Goal: Task Accomplishment & Management: Use online tool/utility

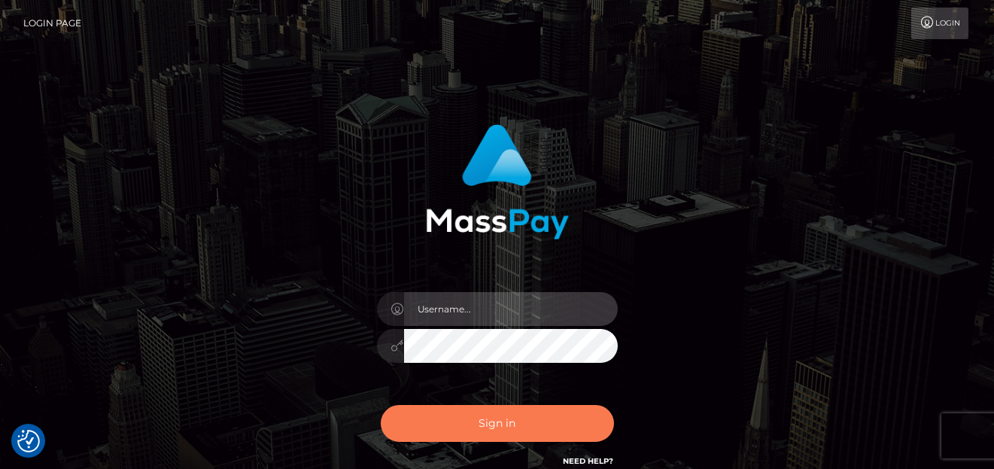
type input "[PERSON_NAME]"
drag, startPoint x: 515, startPoint y: 431, endPoint x: 479, endPoint y: 445, distance: 38.6
click at [513, 431] on button "Sign in" at bounding box center [497, 423] width 233 height 37
type input "denise"
click at [497, 408] on button "Sign in" at bounding box center [497, 423] width 233 height 37
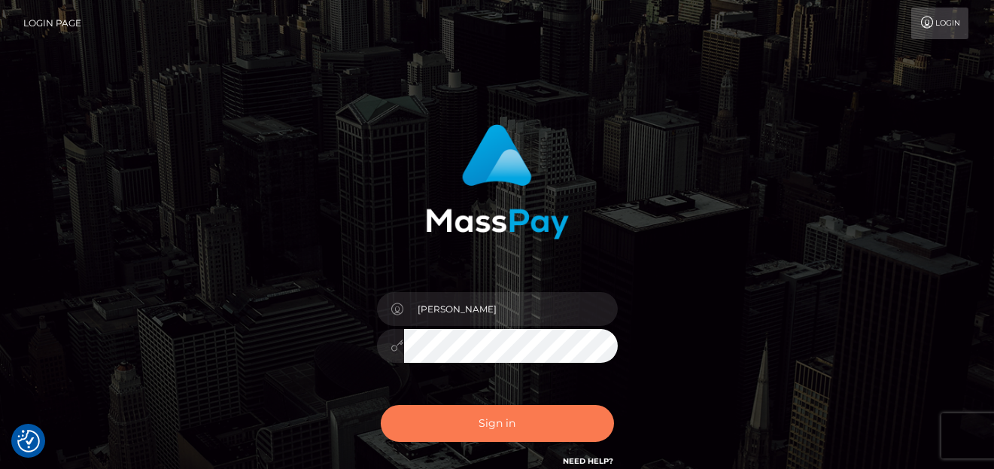
click at [449, 434] on button "Sign in" at bounding box center [497, 423] width 233 height 37
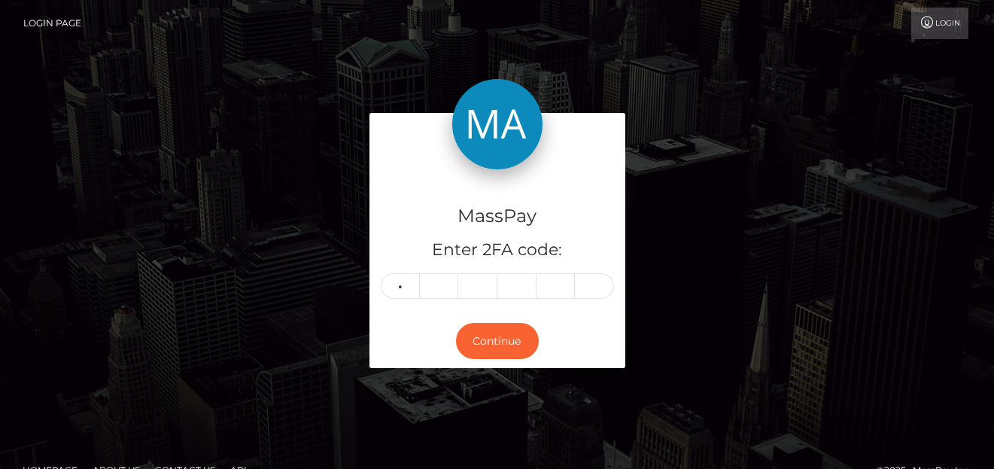
type input "4"
type input "5"
type input "8"
type input "5"
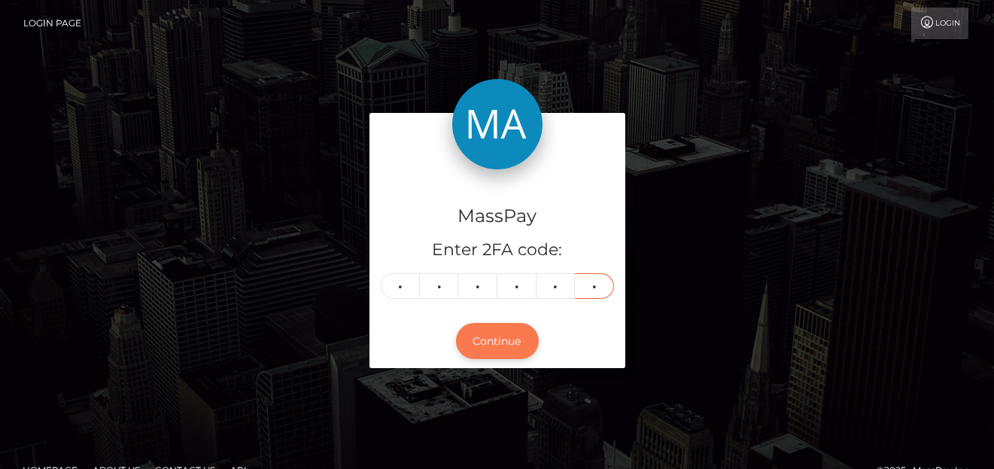
type input "8"
click at [477, 340] on button "Continue" at bounding box center [497, 341] width 83 height 37
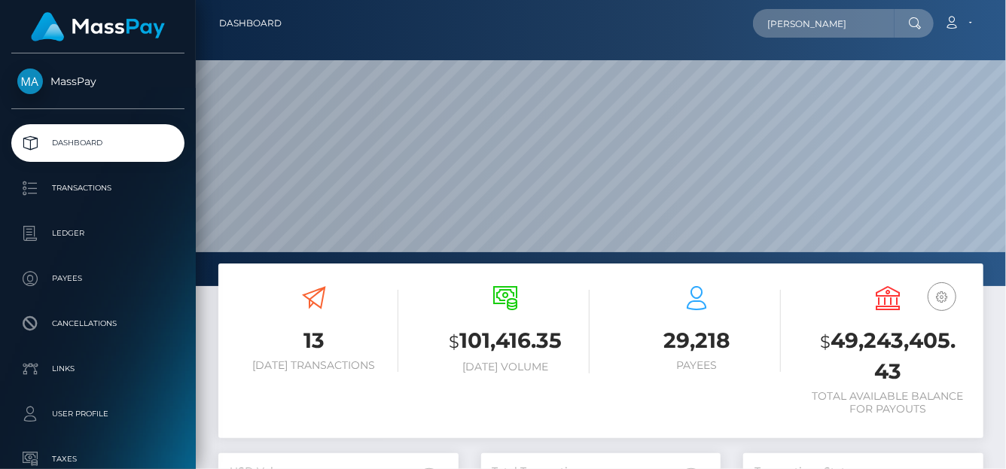
scroll to position [266, 240]
click at [843, 14] on input "deniseman" at bounding box center [824, 23] width 142 height 29
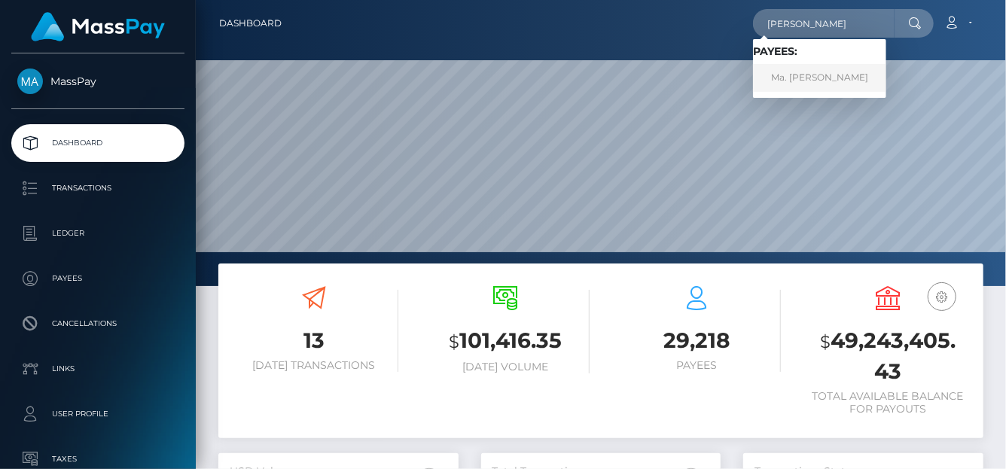
click at [822, 74] on link "Ma. Denise Manalansan" at bounding box center [819, 78] width 133 height 28
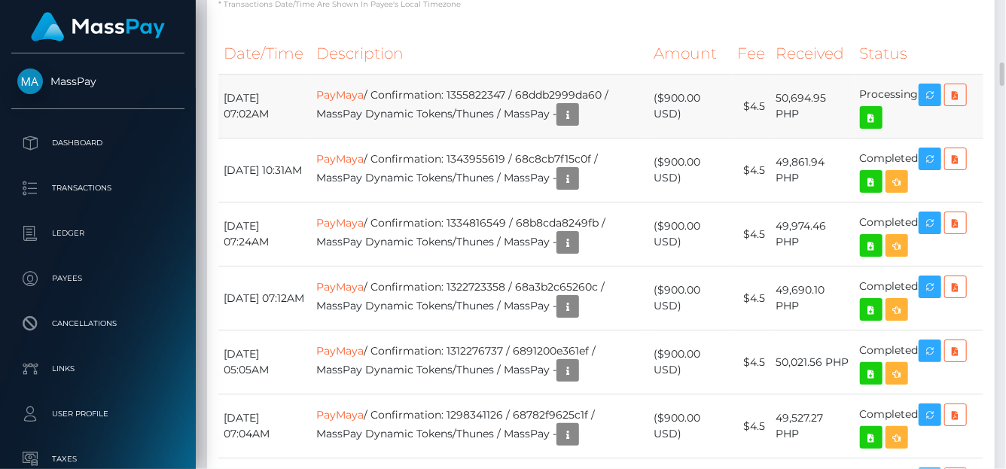
scroll to position [2712, 0]
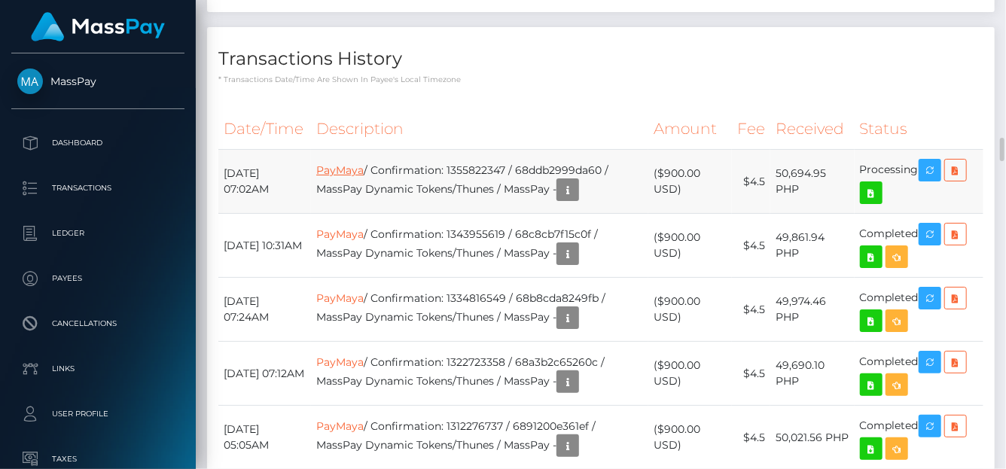
click at [352, 166] on link "PayMaya" at bounding box center [339, 170] width 47 height 14
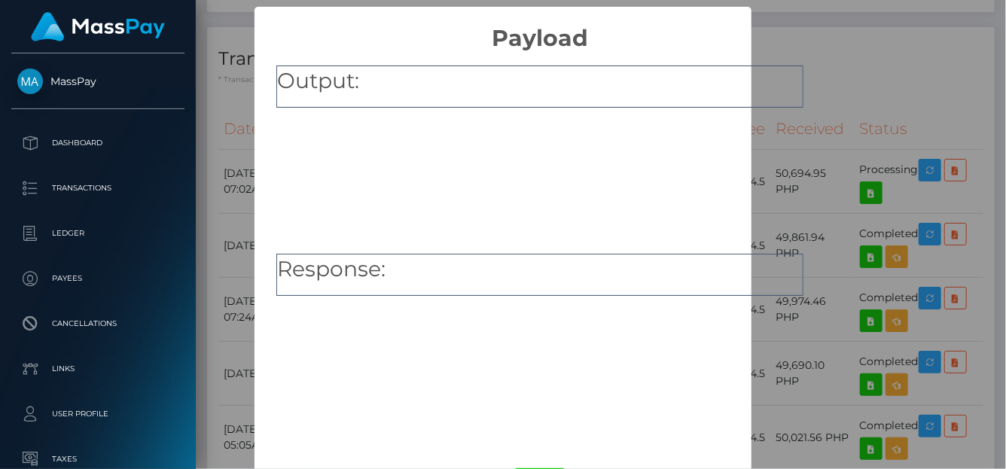
click at [912, 50] on div "× Payload Output: Response: OK No Cancel" at bounding box center [503, 234] width 1006 height 469
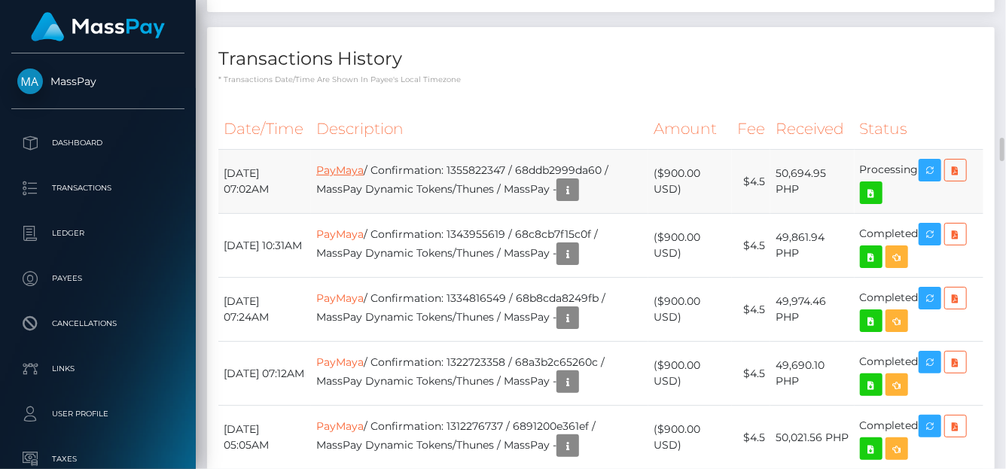
click at [361, 163] on link "PayMaya" at bounding box center [339, 170] width 47 height 14
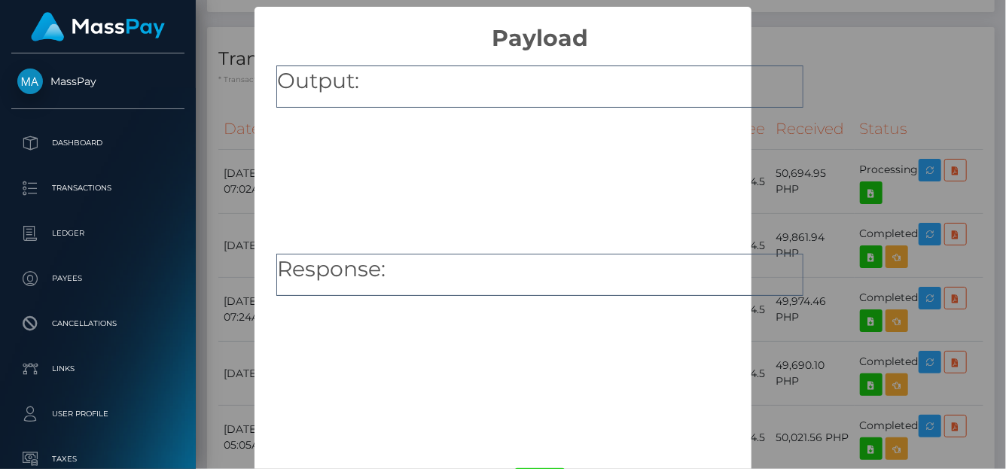
scroll to position [58, 0]
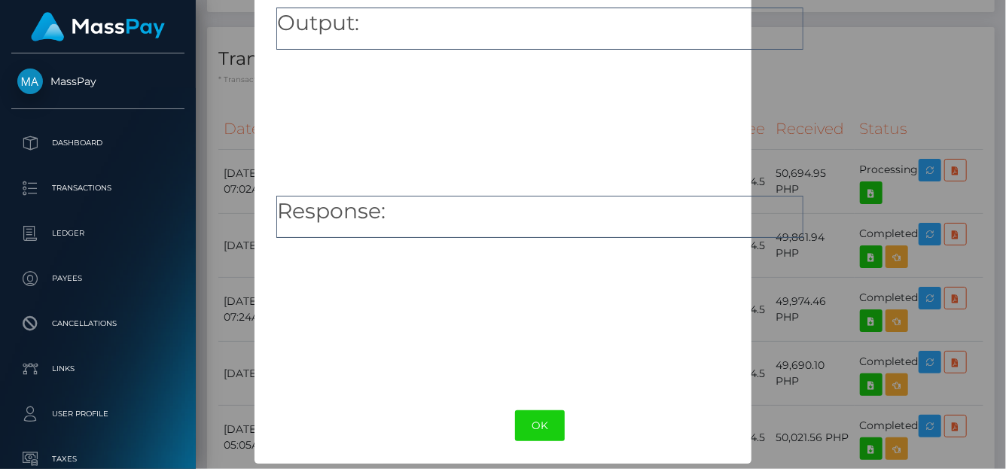
drag, startPoint x: 540, startPoint y: 425, endPoint x: 624, endPoint y: 360, distance: 106.3
click at [540, 424] on button "OK" at bounding box center [540, 425] width 50 height 31
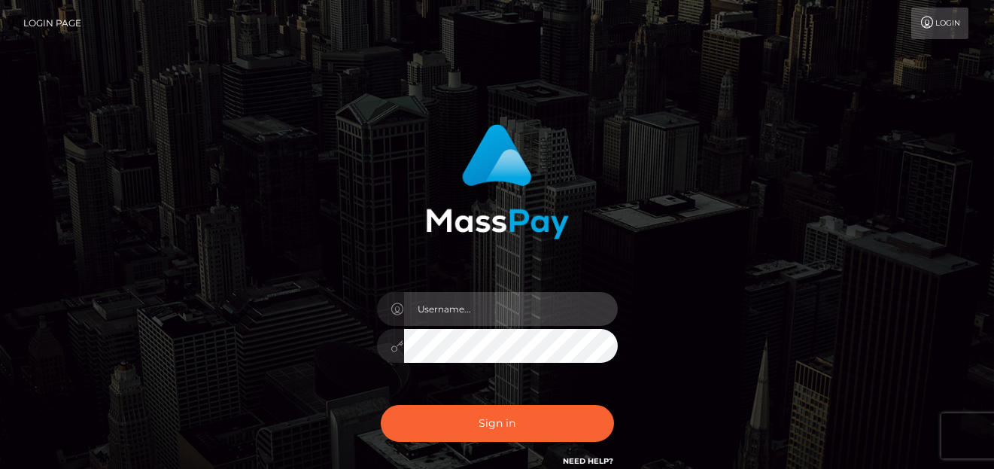
type input "[PERSON_NAME]"
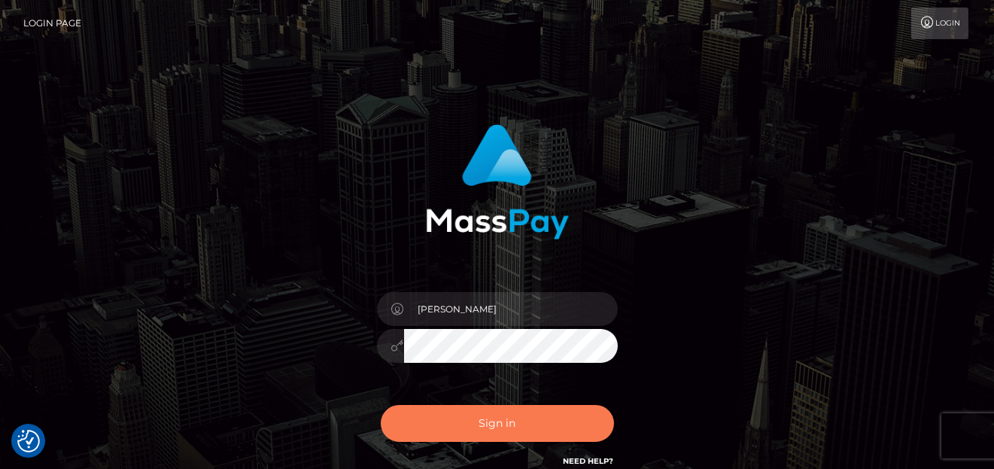
click at [450, 417] on button "Sign in" at bounding box center [497, 423] width 233 height 37
type input "denise"
click at [451, 426] on button "Sign in" at bounding box center [497, 423] width 233 height 37
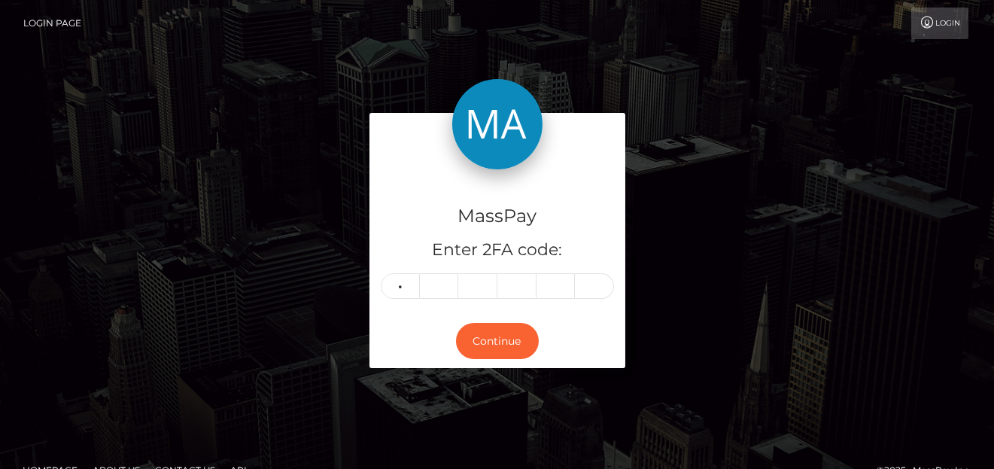
type input "5"
type input "8"
type input "7"
type input "6"
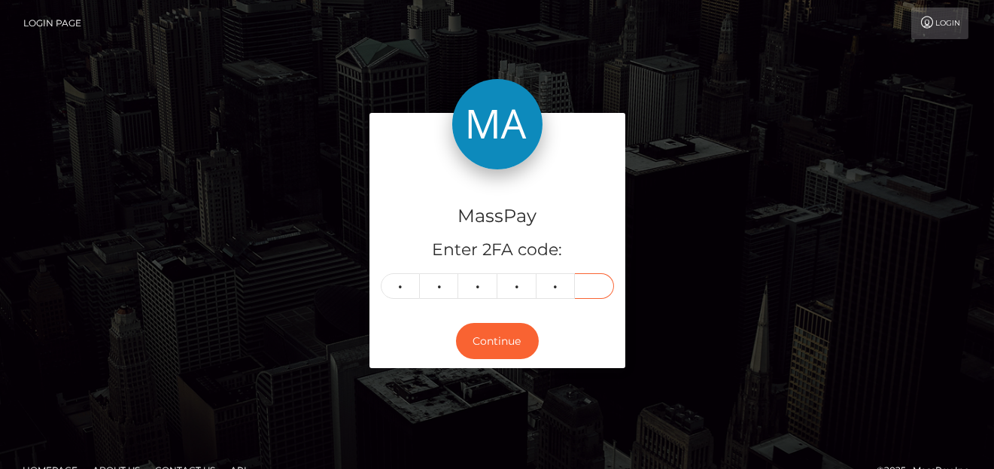
type input "1"
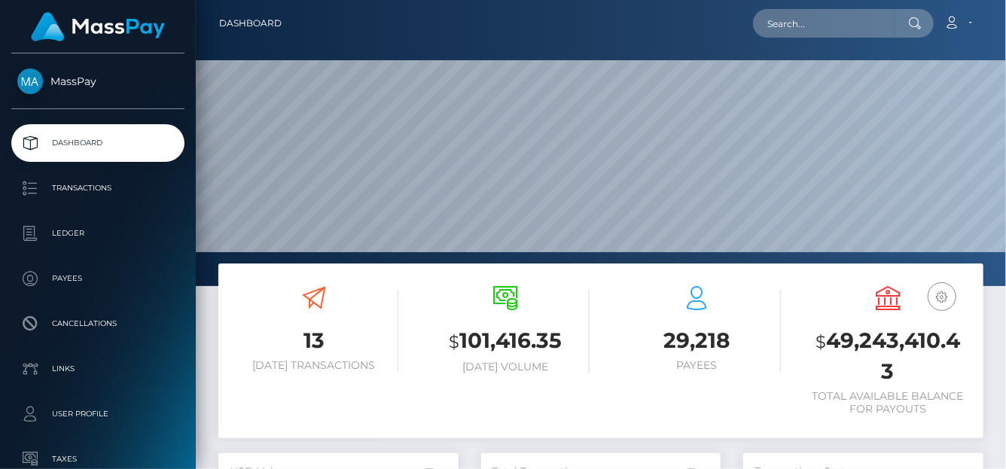
scroll to position [266, 240]
click at [827, 8] on div "Loading... Loading... Account Edit Profile Logout" at bounding box center [638, 24] width 689 height 32
click at [823, 20] on input "text" at bounding box center [824, 23] width 142 height 29
paste input "[EMAIL_ADDRESS][DOMAIN_NAME]"
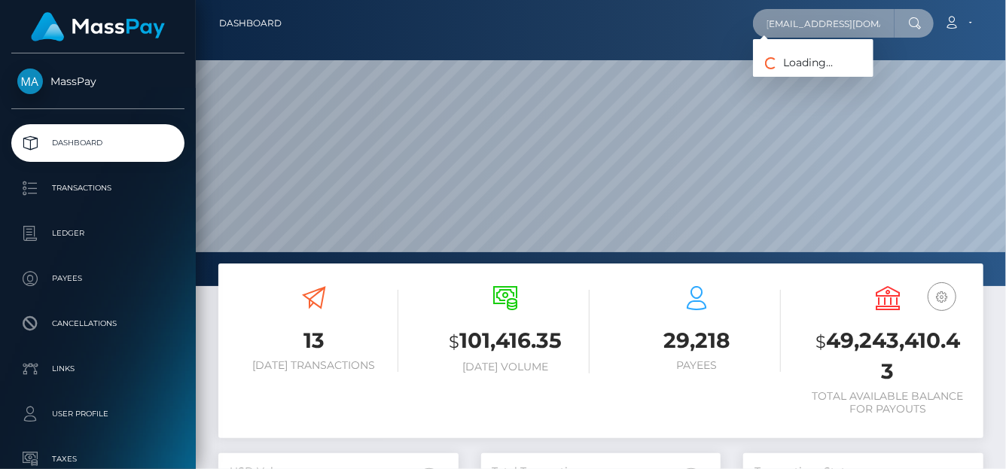
type input "[EMAIL_ADDRESS][DOMAIN_NAME]"
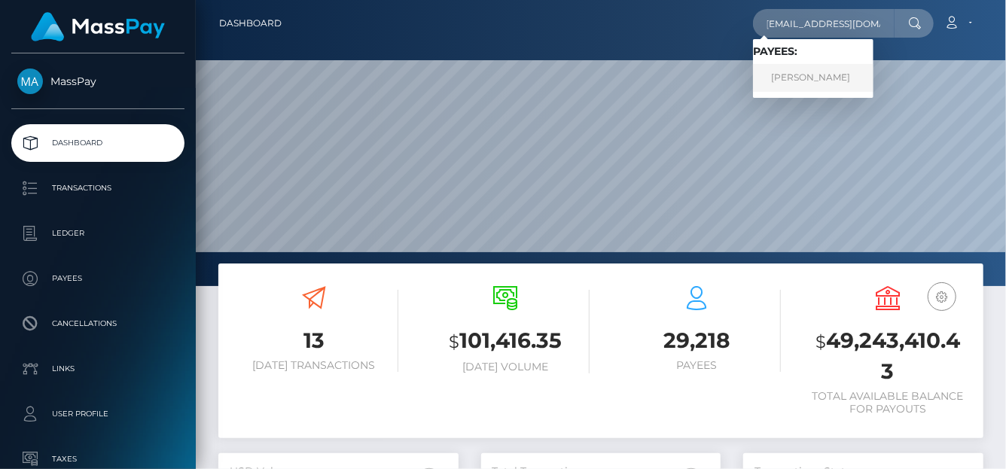
scroll to position [0, 0]
click at [788, 76] on link "Keenith Reed" at bounding box center [813, 78] width 120 height 28
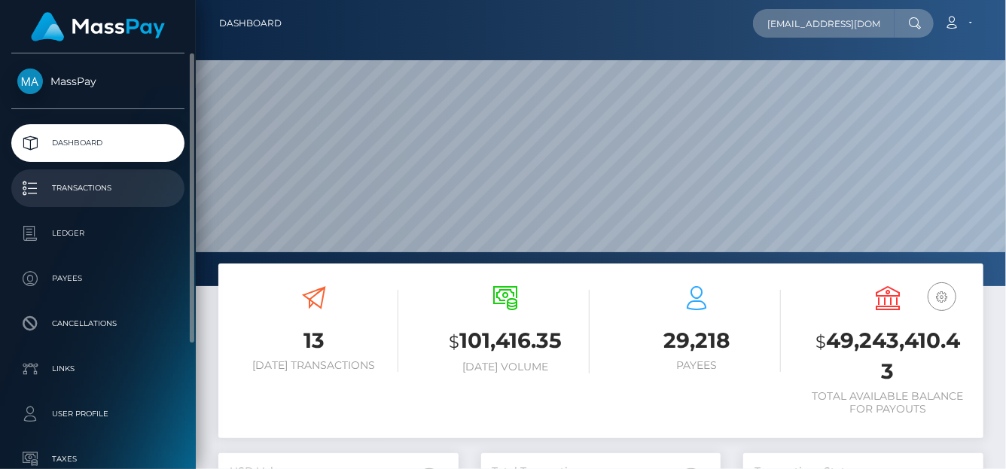
scroll to position [75, 0]
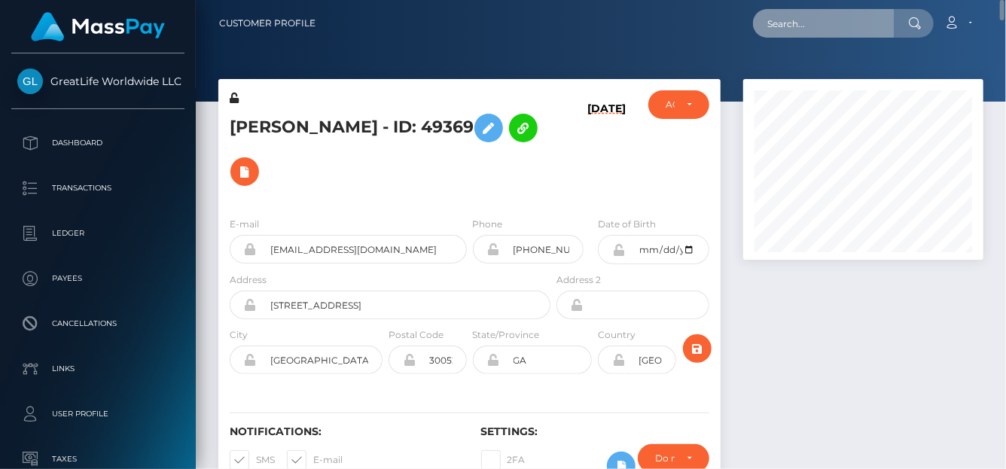
click at [812, 16] on input "text" at bounding box center [824, 23] width 142 height 29
paste input "[EMAIL_ADDRESS][DOMAIN_NAME]"
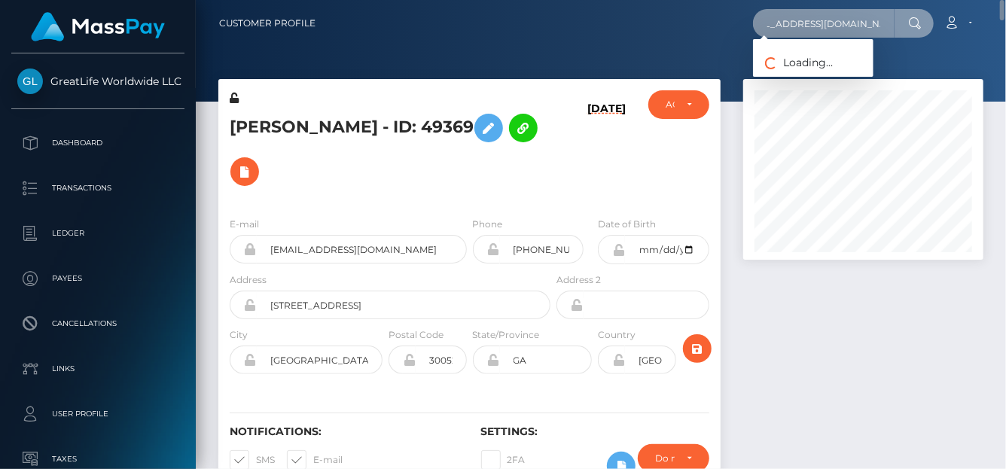
type input "[EMAIL_ADDRESS][DOMAIN_NAME]"
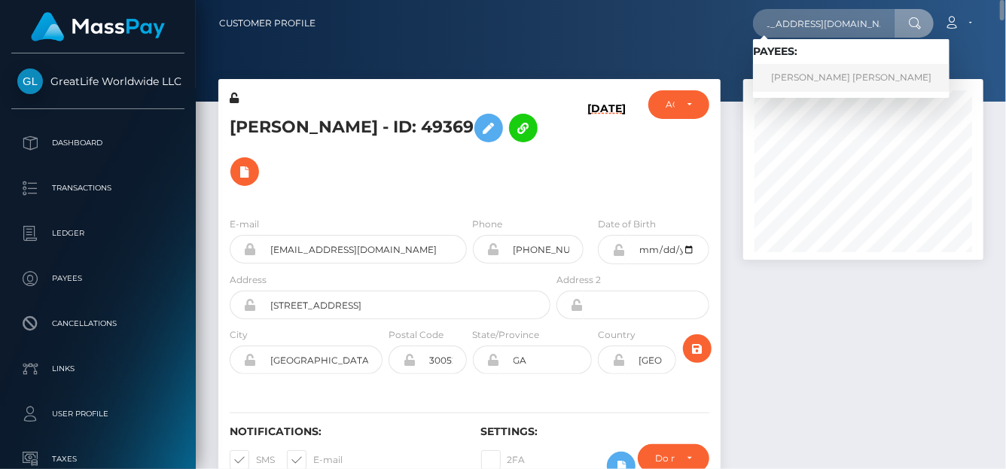
click at [831, 72] on link "[PERSON_NAME] [PERSON_NAME]" at bounding box center [851, 78] width 196 height 28
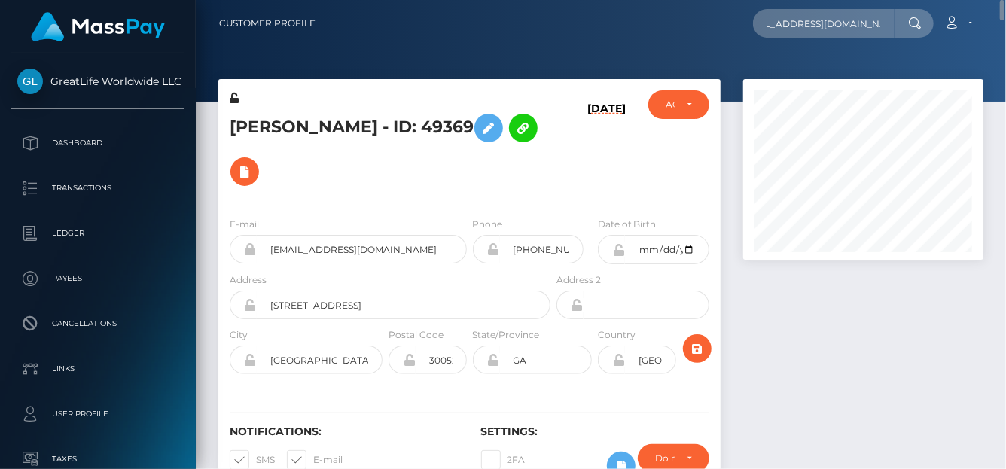
scroll to position [0, 0]
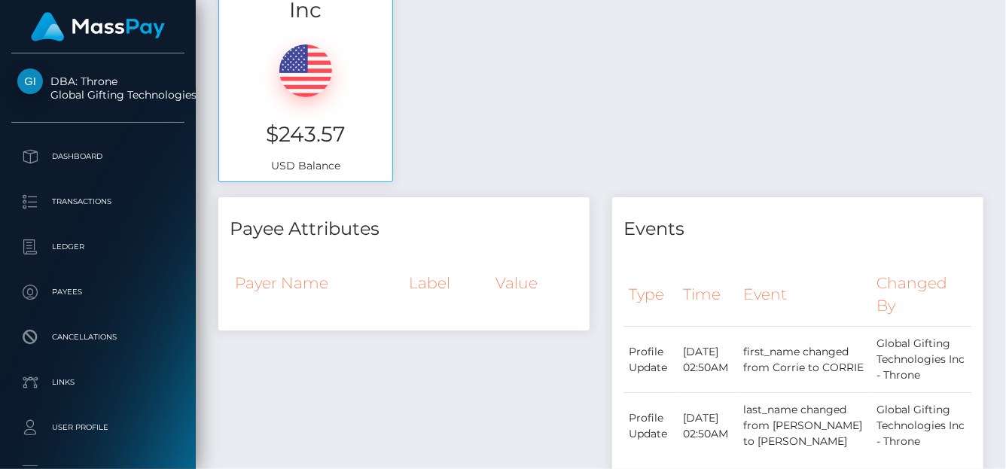
scroll to position [1148, 0]
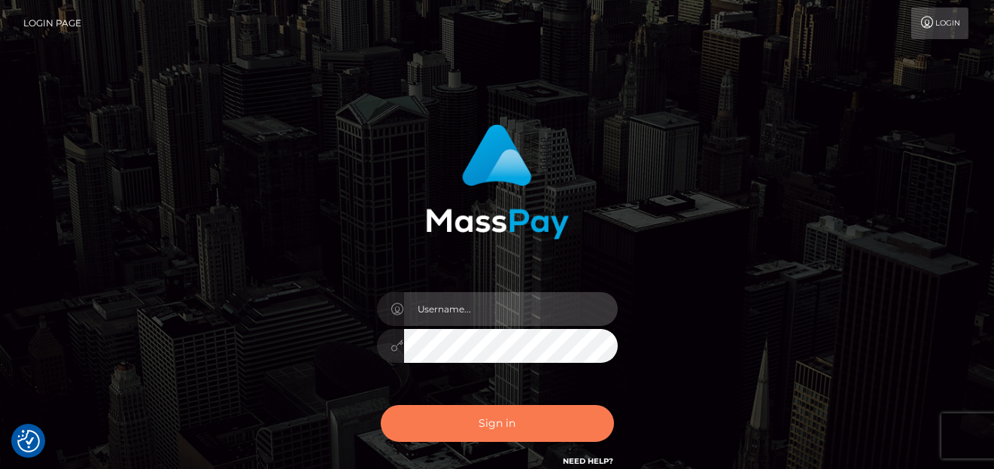
type input "[PERSON_NAME]"
click at [522, 425] on button "Sign in" at bounding box center [497, 423] width 233 height 37
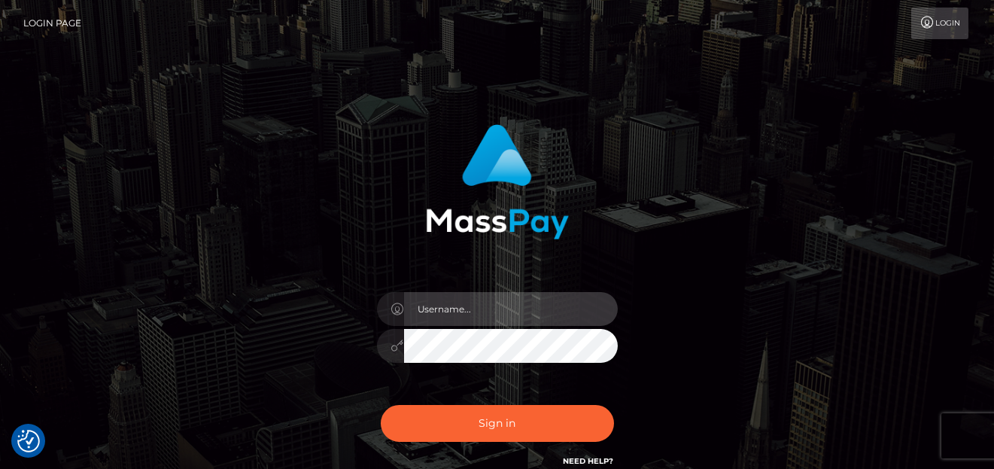
type input "denise"
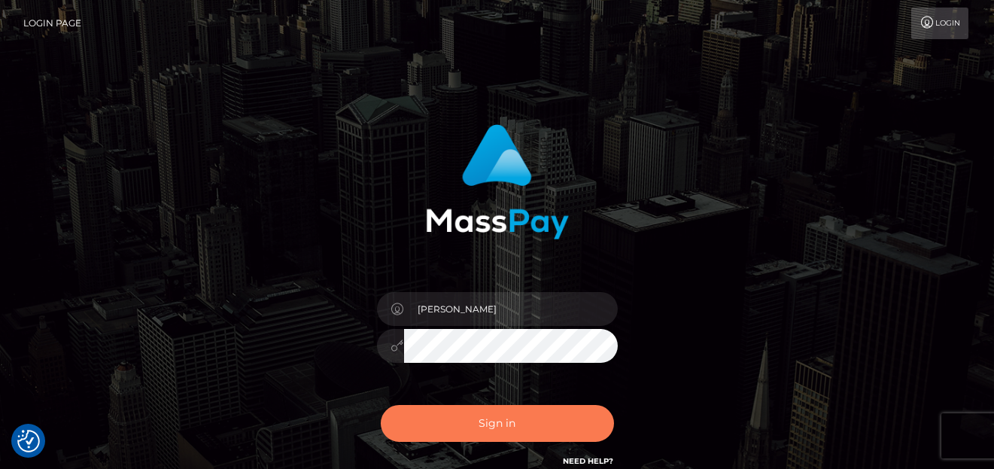
click at [522, 425] on button "Sign in" at bounding box center [497, 423] width 233 height 37
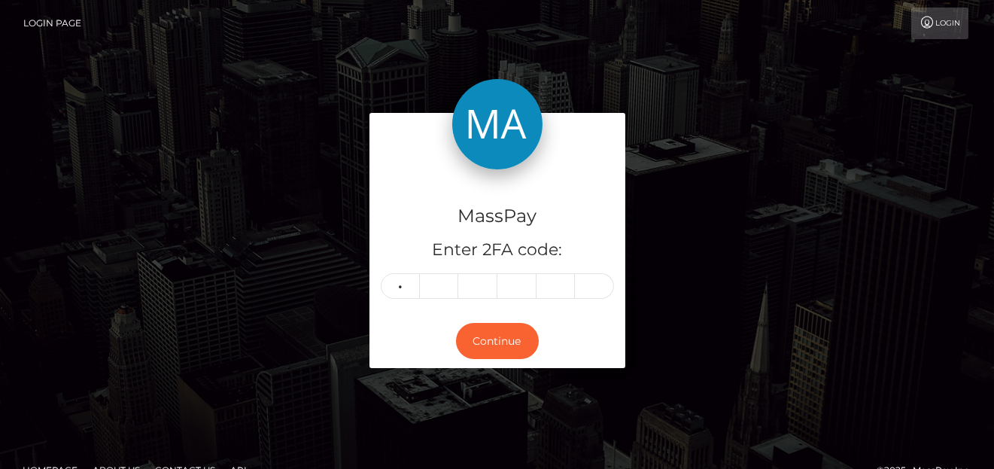
type input "1"
type input "8"
type input "7"
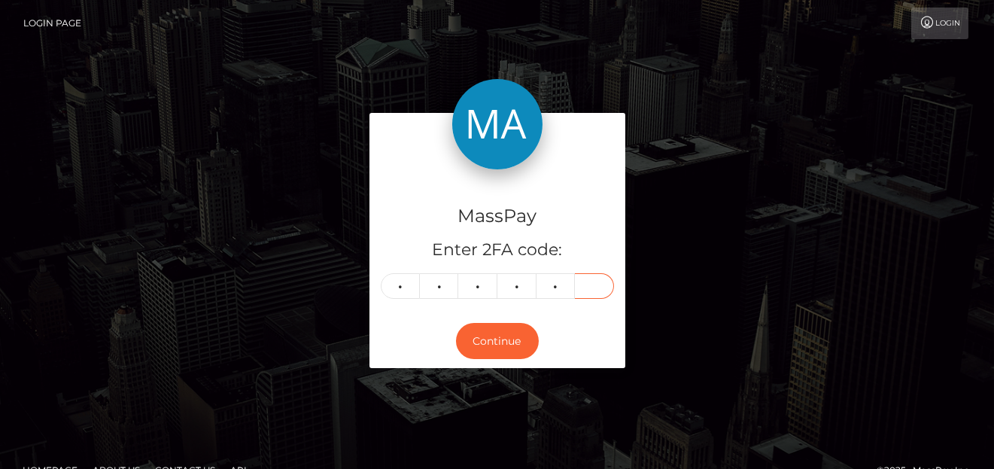
type input "9"
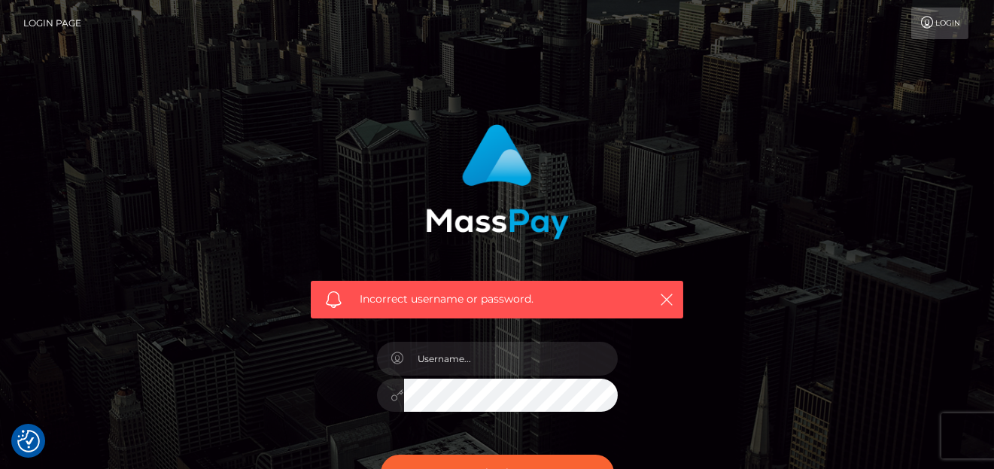
checkbox input "true"
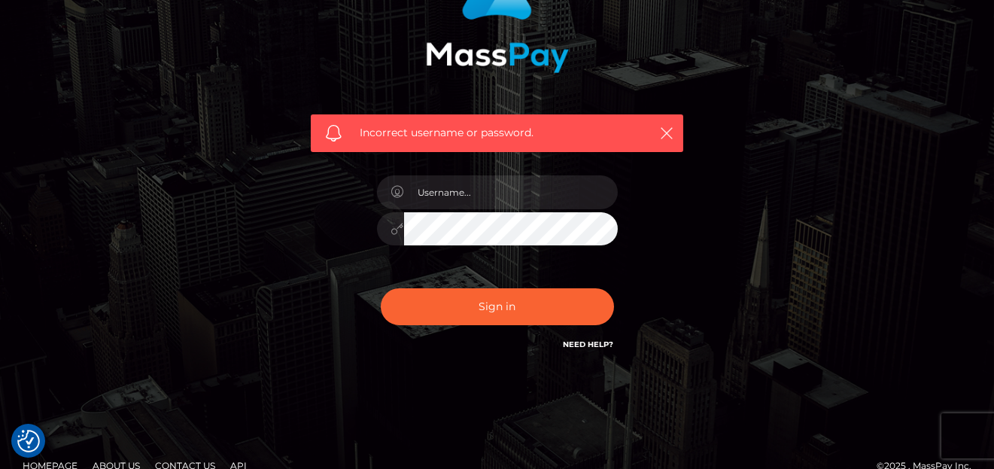
scroll to position [189, 0]
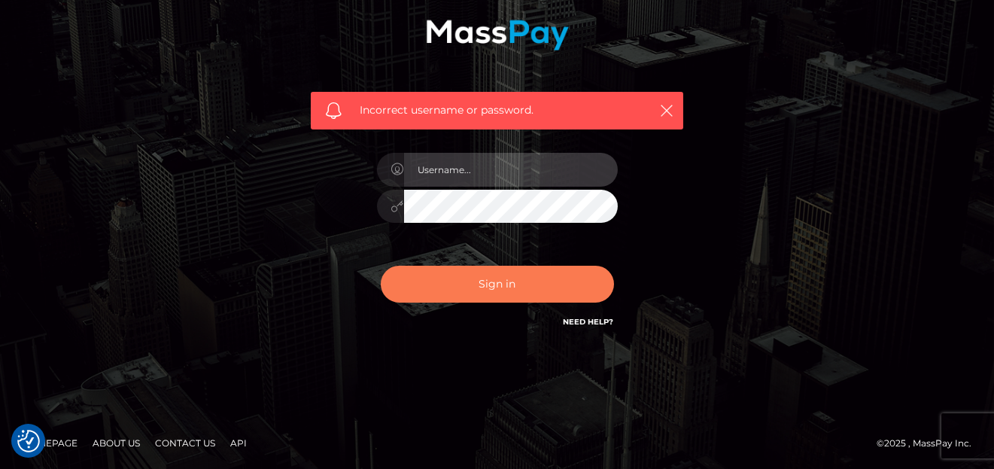
type input "denise"
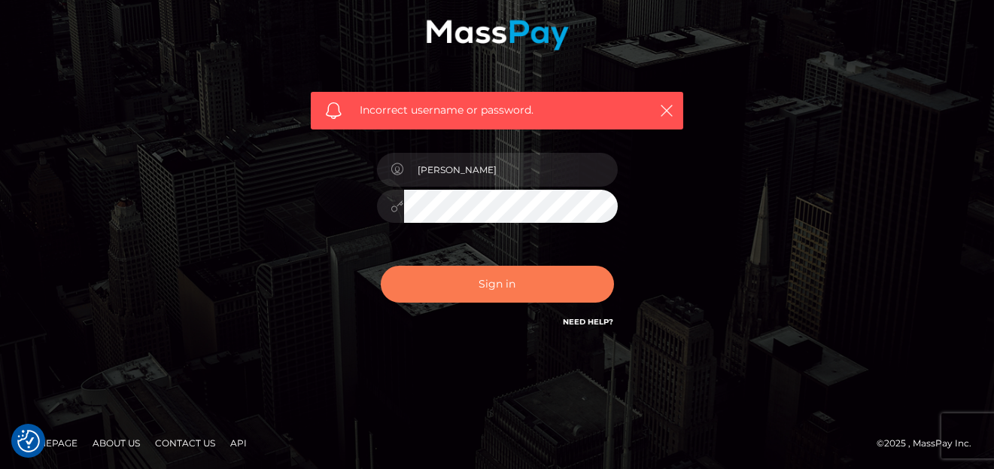
click at [466, 297] on button "Sign in" at bounding box center [497, 284] width 233 height 37
click at [466, 294] on button "Sign in" at bounding box center [497, 284] width 233 height 37
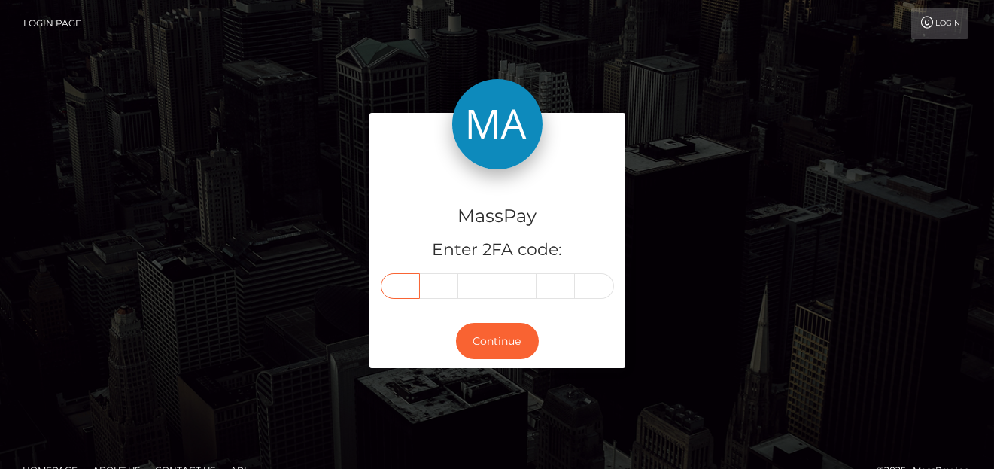
click at [387, 282] on input "text" at bounding box center [400, 286] width 39 height 26
type input "1"
type input "8"
type input "7"
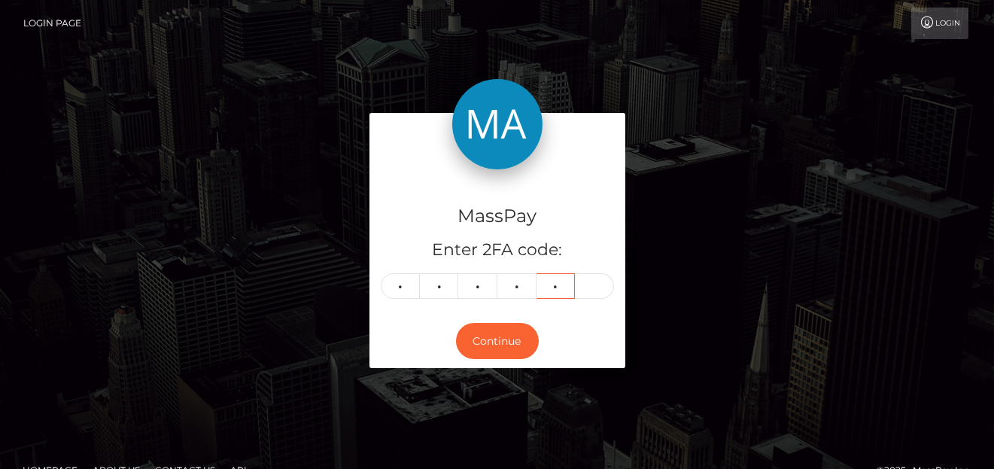
type input "9"
type input "6"
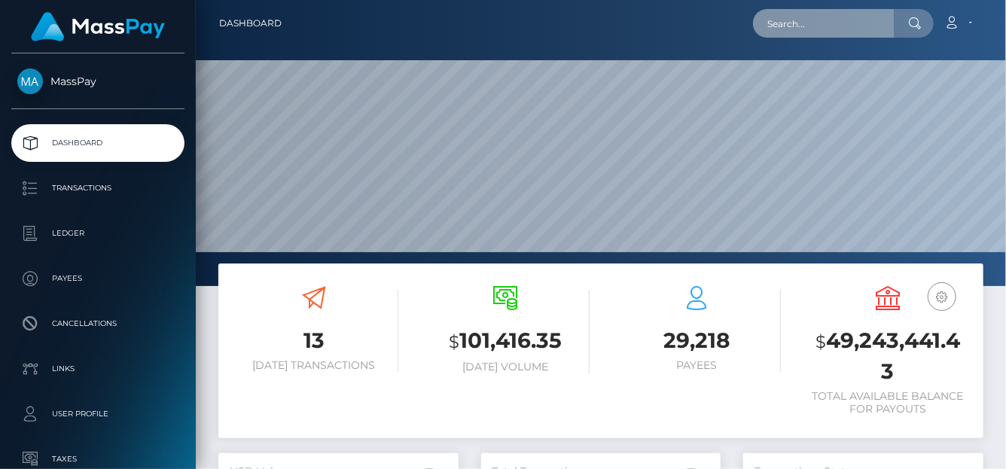
click at [807, 15] on input "text" at bounding box center [824, 23] width 142 height 29
paste input "[EMAIL_ADDRESS][DOMAIN_NAME]"
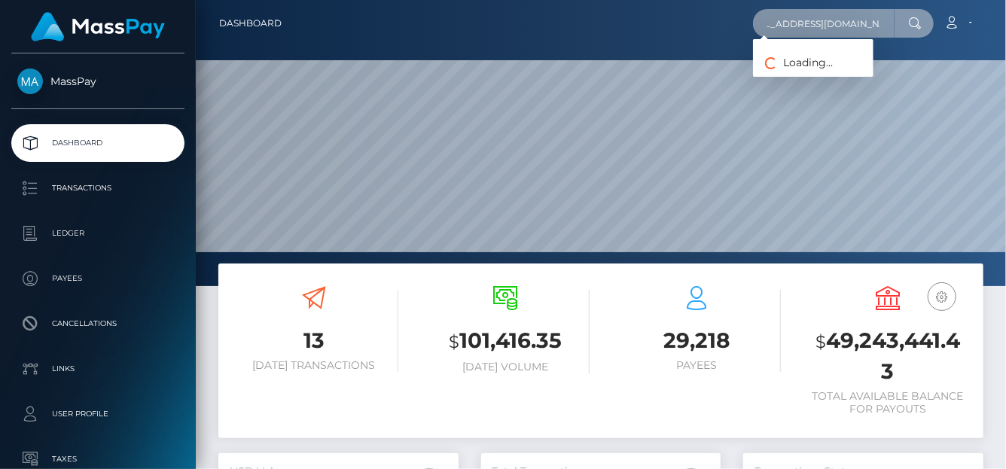
type input "[EMAIL_ADDRESS][DOMAIN_NAME]"
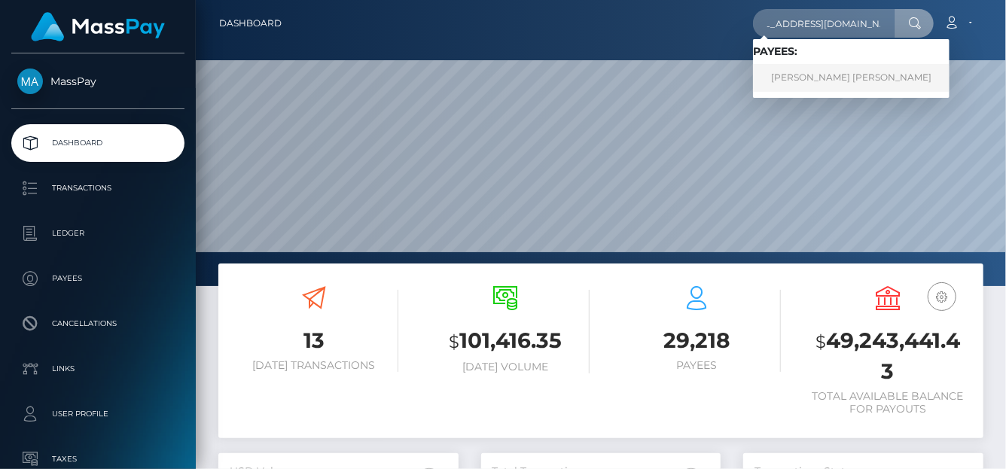
scroll to position [0, 0]
click at [819, 77] on link "CORRIE MICHELLE HUGILL" at bounding box center [851, 78] width 196 height 28
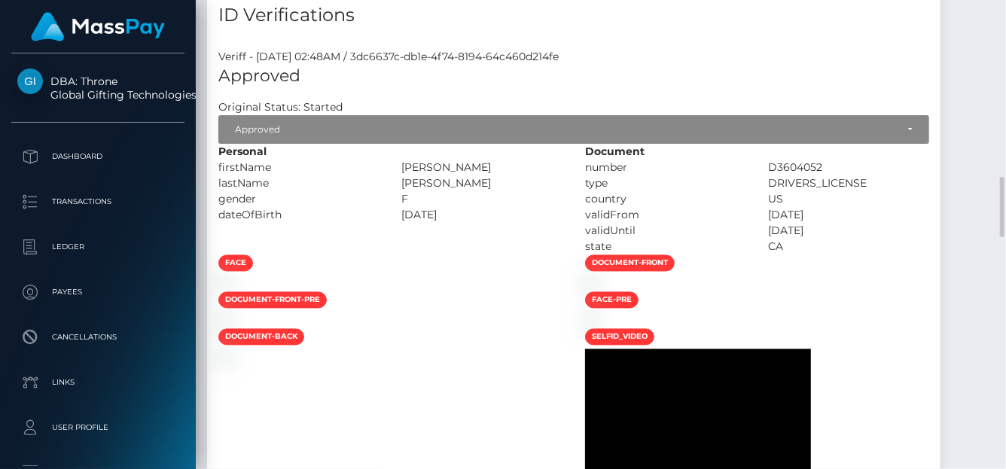
scroll to position [1304, 0]
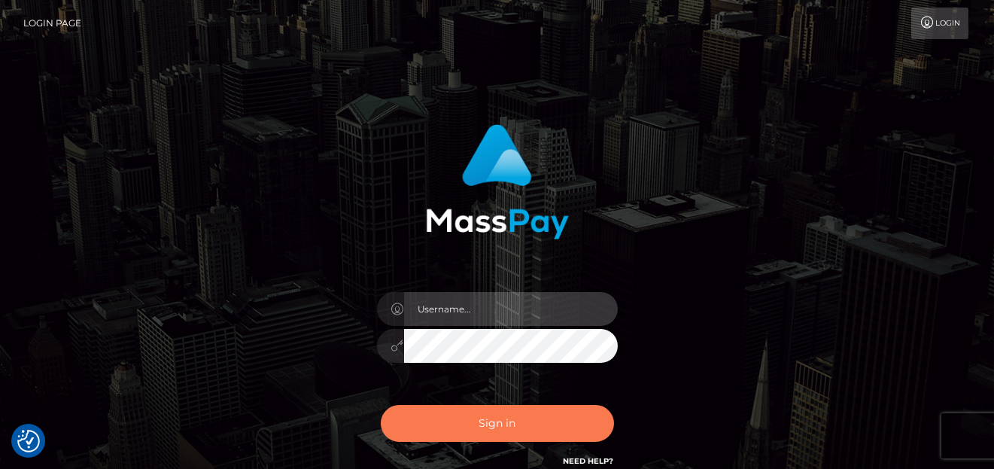
type input "[PERSON_NAME]"
click at [495, 416] on button "Sign in" at bounding box center [497, 423] width 233 height 37
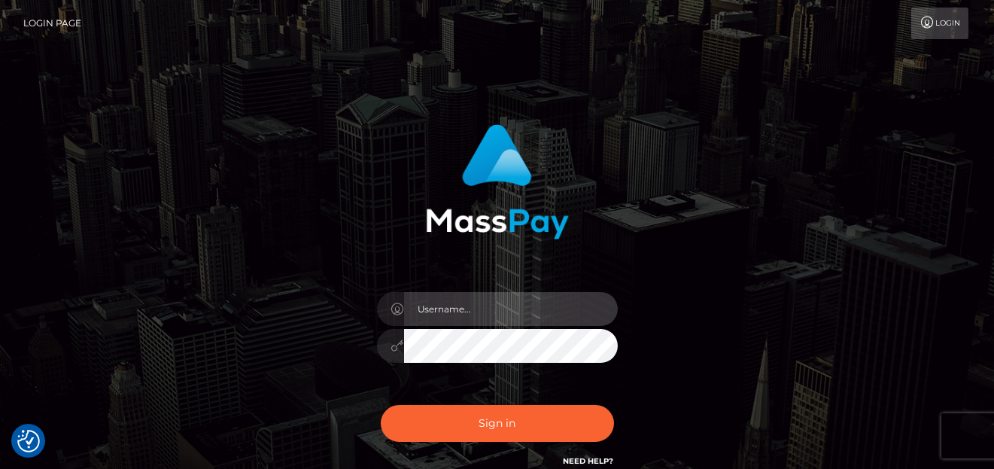
type input "[PERSON_NAME]"
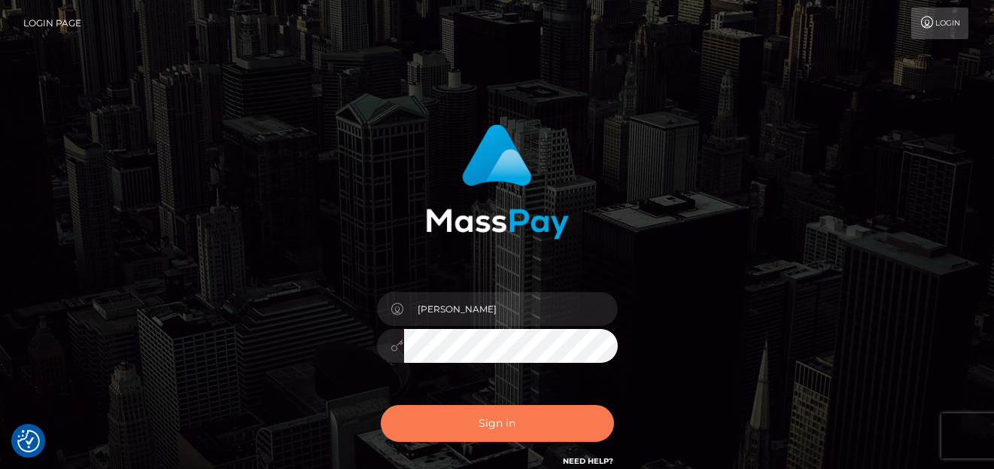
drag, startPoint x: 0, startPoint y: 0, endPoint x: 495, endPoint y: 410, distance: 642.7
click at [495, 410] on button "Sign in" at bounding box center [497, 423] width 233 height 37
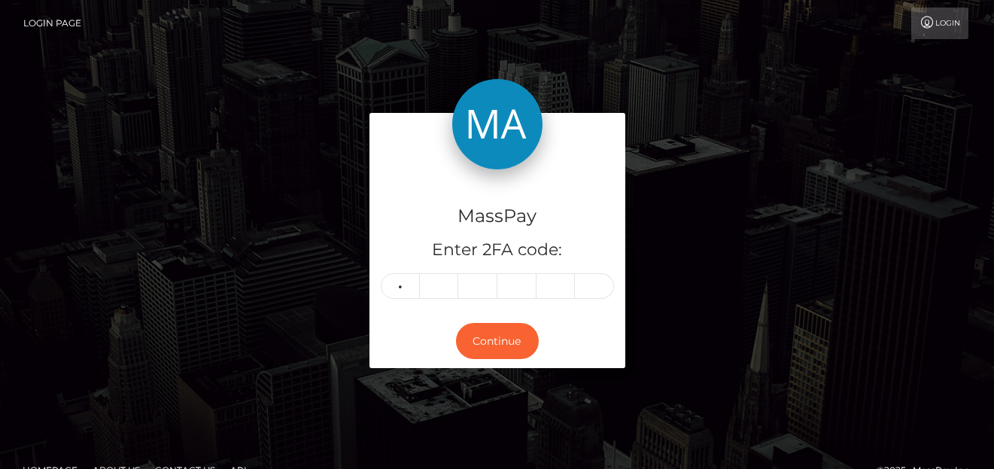
type input "6"
type input "4"
type input "7"
type input "5"
type input "7"
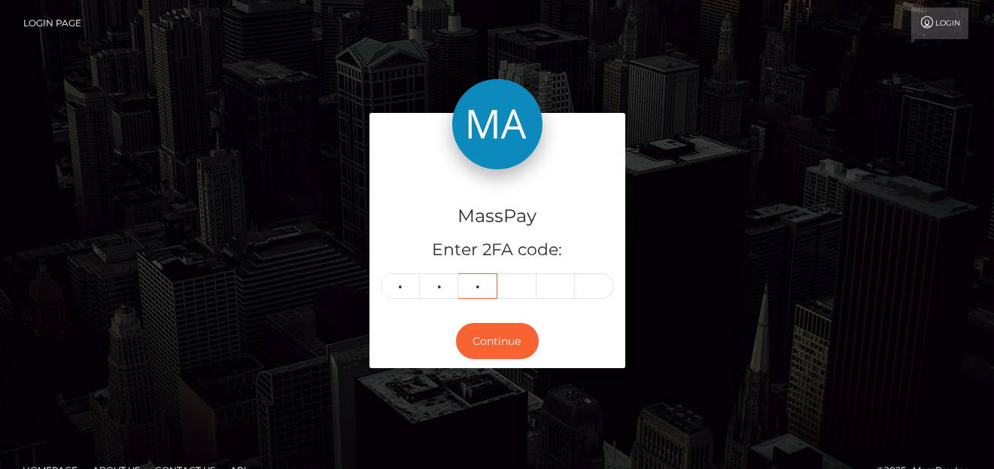
type input "1"
type input "9"
type input "8"
type input "3"
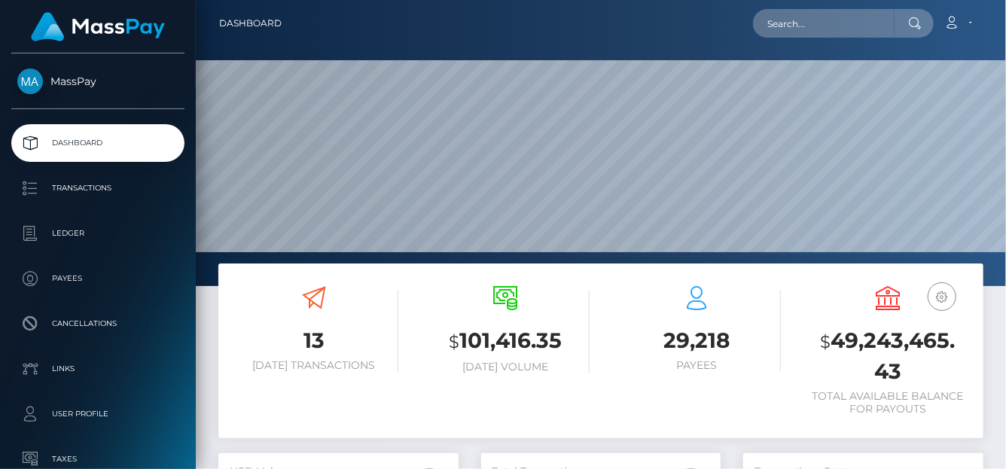
scroll to position [266, 240]
click at [782, 25] on input "text" at bounding box center [824, 23] width 142 height 29
paste input "418812729394995200,"
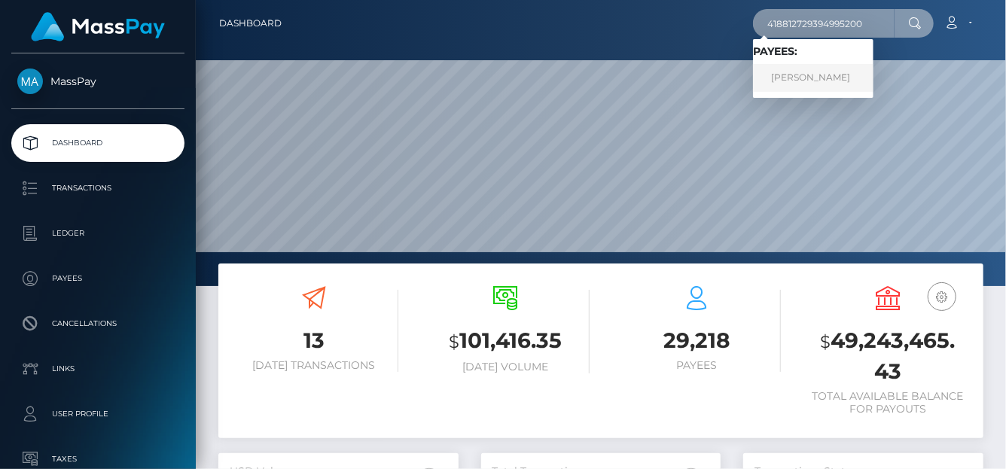
type input "418812729394995200"
click at [798, 76] on link "Svetlana Evgenievna Tishkova" at bounding box center [813, 78] width 120 height 28
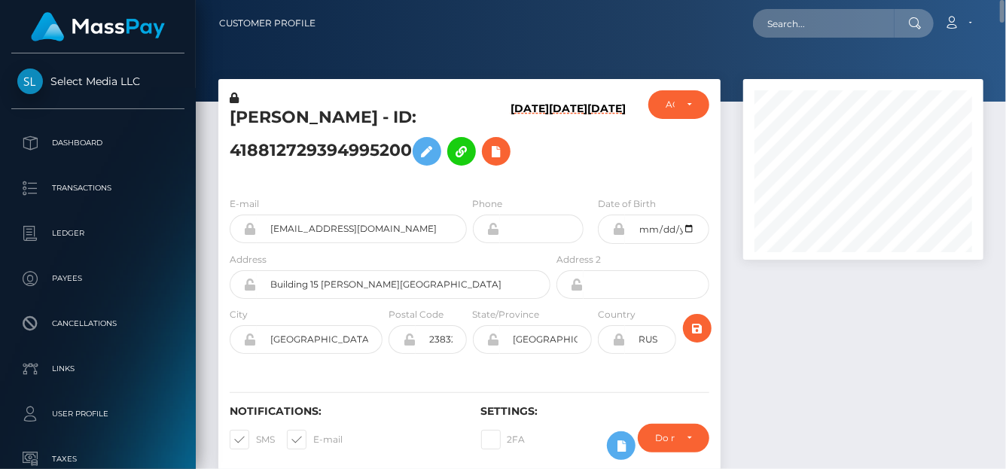
click at [511, 151] on h6 "09/21/25" at bounding box center [529, 140] width 38 height 76
click at [510, 153] on h6 "09/21/25" at bounding box center [529, 140] width 38 height 76
click at [510, 158] on h6 "09/21/25" at bounding box center [529, 140] width 38 height 76
click at [510, 151] on h6 "09/21/25" at bounding box center [529, 140] width 38 height 76
click at [787, 12] on input "text" at bounding box center [824, 23] width 142 height 29
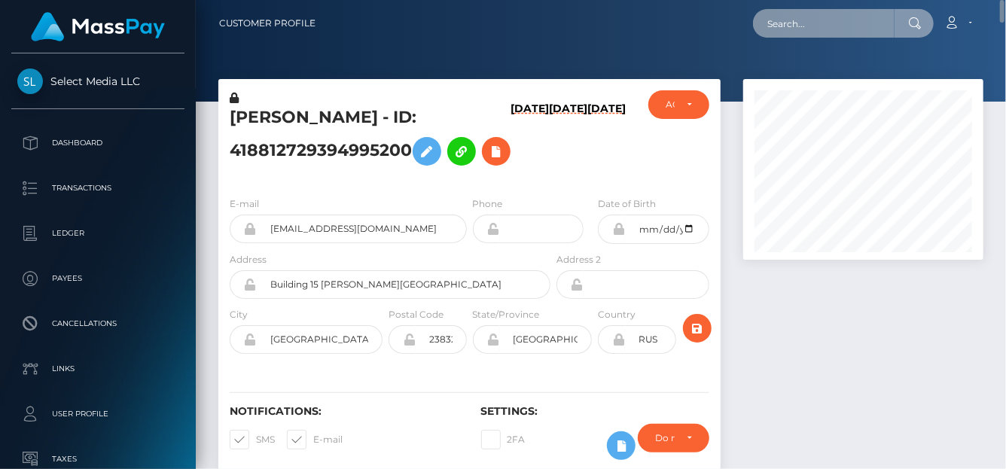
paste input "adamsimons2021@gmail.com"
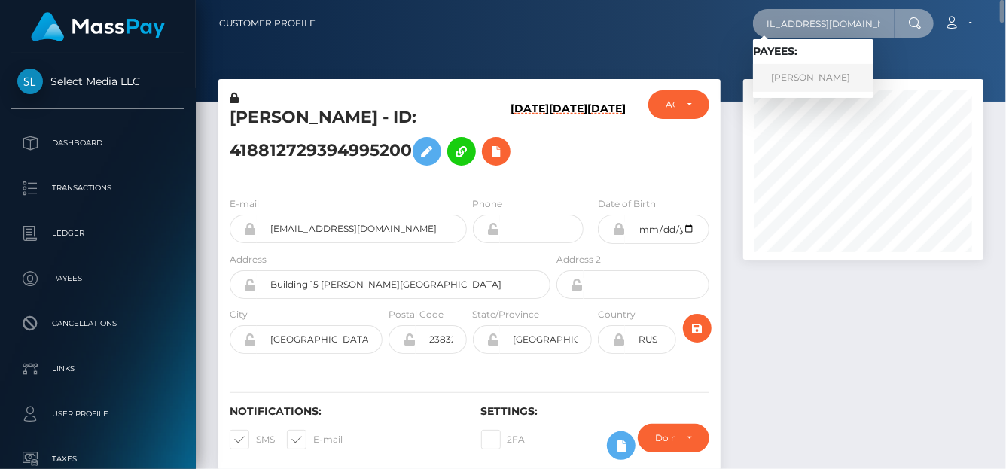
type input "adamsimons2021@gmail.com"
click at [774, 78] on link "Adam Simons" at bounding box center [813, 78] width 120 height 28
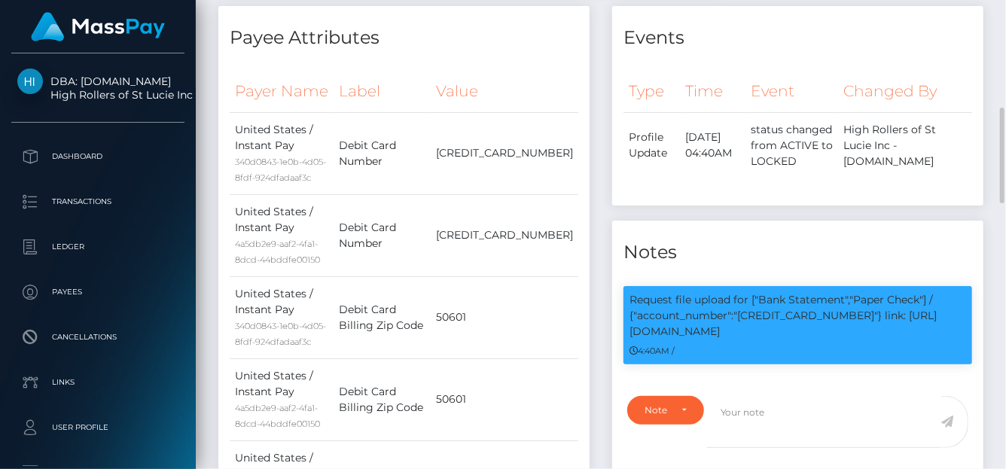
scroll to position [181, 240]
drag, startPoint x: 843, startPoint y: 318, endPoint x: 738, endPoint y: 315, distance: 105.4
click at [738, 315] on p "Request file upload for ["Bank Statement","Paper Check"] / {"account_number":"[…" at bounding box center [797, 315] width 337 height 47
copy p "[CREDIT_CARD_NUMBER]""
drag, startPoint x: 766, startPoint y: 333, endPoint x: 628, endPoint y: 335, distance: 137.8
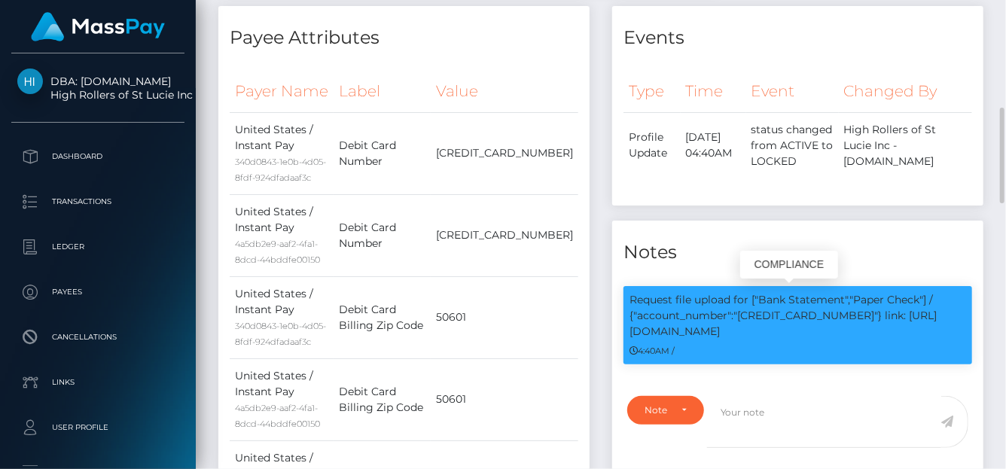
click at [628, 335] on div "Request file upload for ["Bank Statement","Paper Check"] / {"account_number":"[…" at bounding box center [797, 325] width 349 height 78
copy p "[URL][DOMAIN_NAME]"
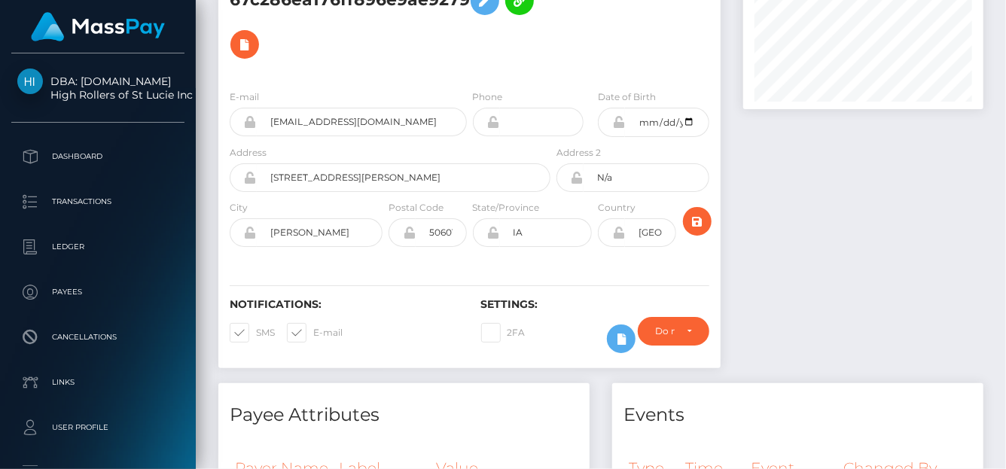
scroll to position [0, 0]
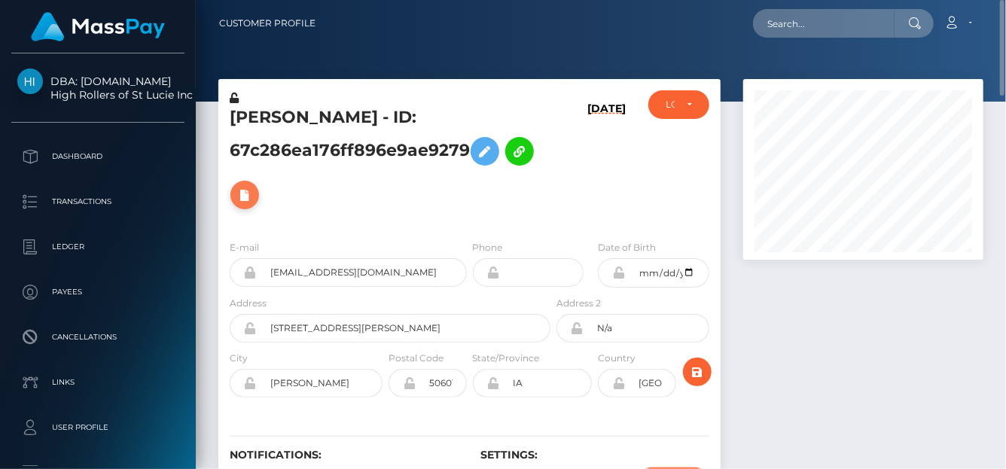
click at [250, 194] on icon at bounding box center [245, 195] width 18 height 19
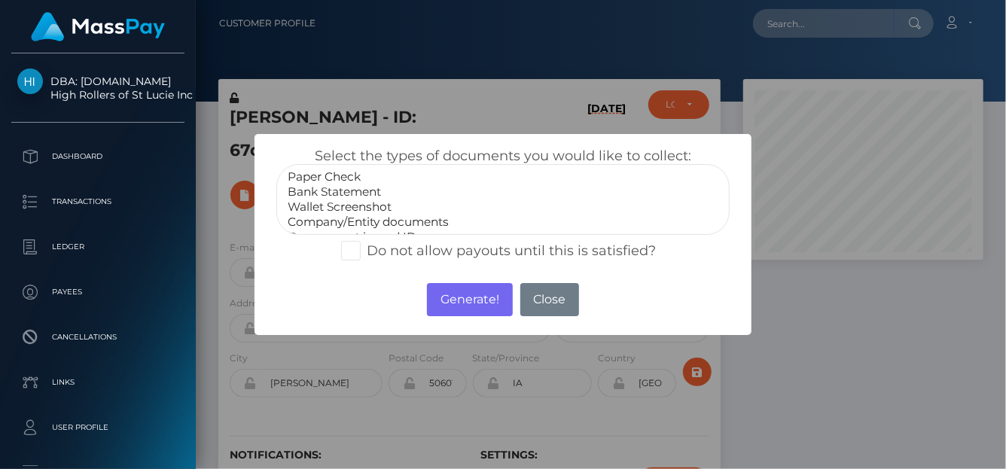
select select "Bank Statement"
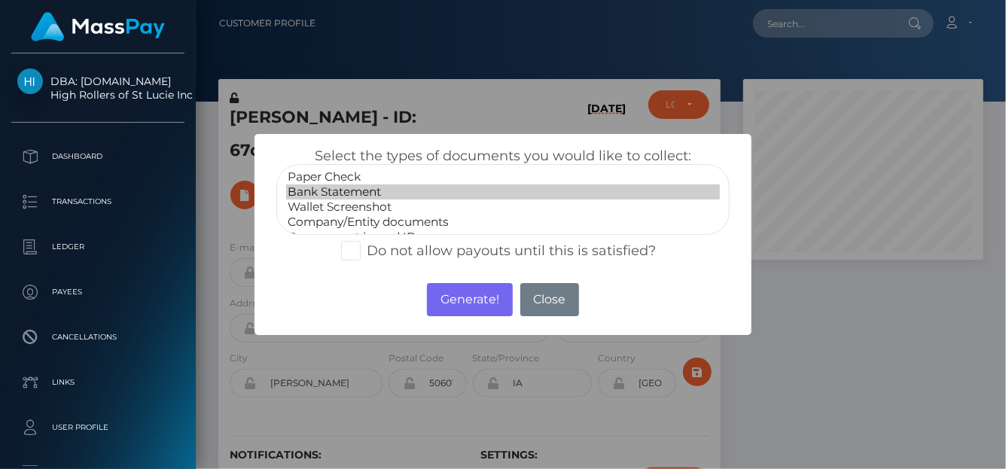
click at [356, 193] on option "Bank Statement" at bounding box center [503, 191] width 434 height 15
click at [443, 300] on button "Generate!" at bounding box center [469, 299] width 85 height 33
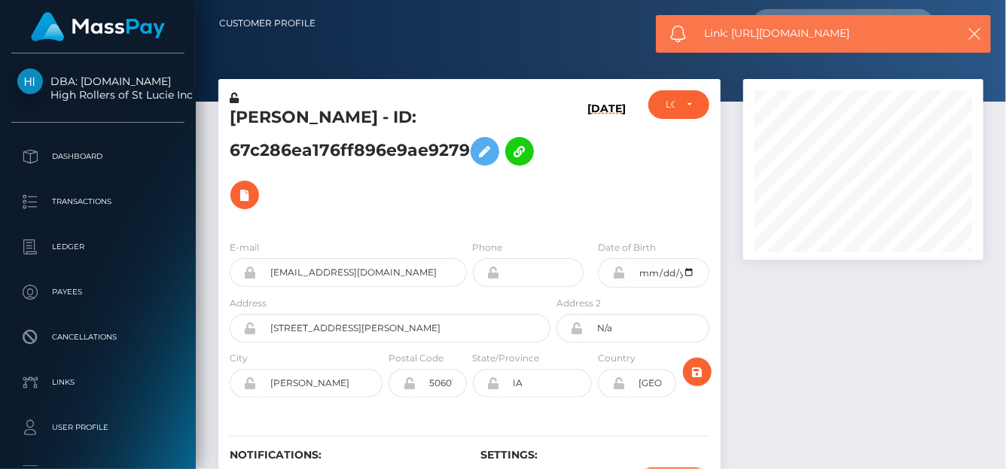
drag, startPoint x: 861, startPoint y: 26, endPoint x: 735, endPoint y: 32, distance: 126.7
click at [735, 32] on span "Link: https://l.maspay.io/llkay" at bounding box center [826, 34] width 242 height 16
copy span "https://l.maspay.io/llkay"
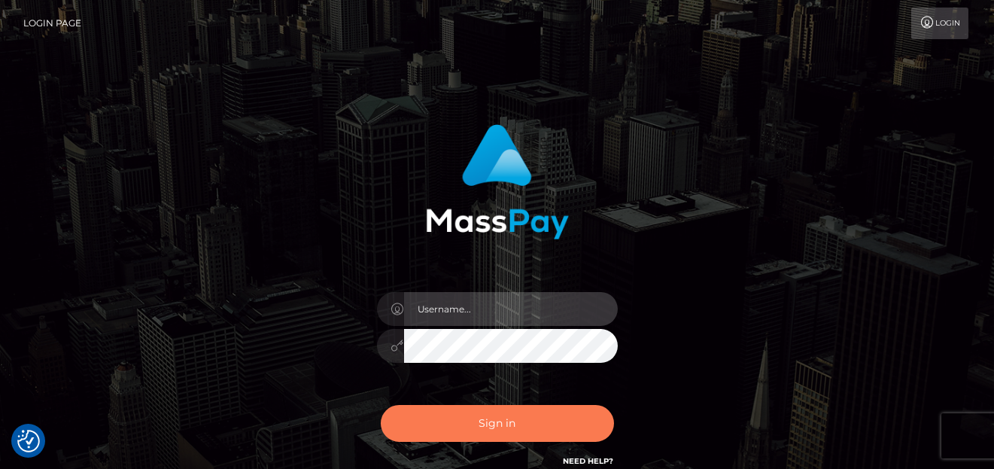
type input "[PERSON_NAME]"
click at [446, 428] on button "Sign in" at bounding box center [497, 423] width 233 height 37
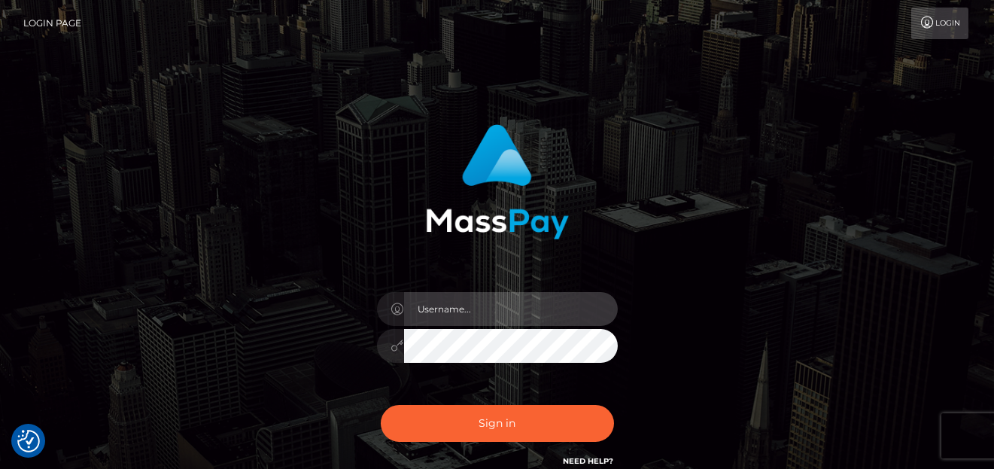
type input "[PERSON_NAME]"
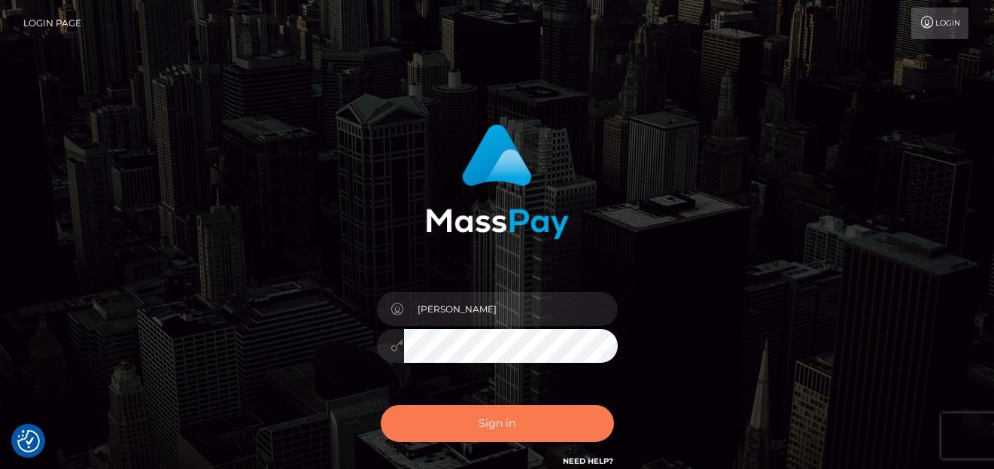
click at [447, 410] on button "Sign in" at bounding box center [497, 423] width 233 height 37
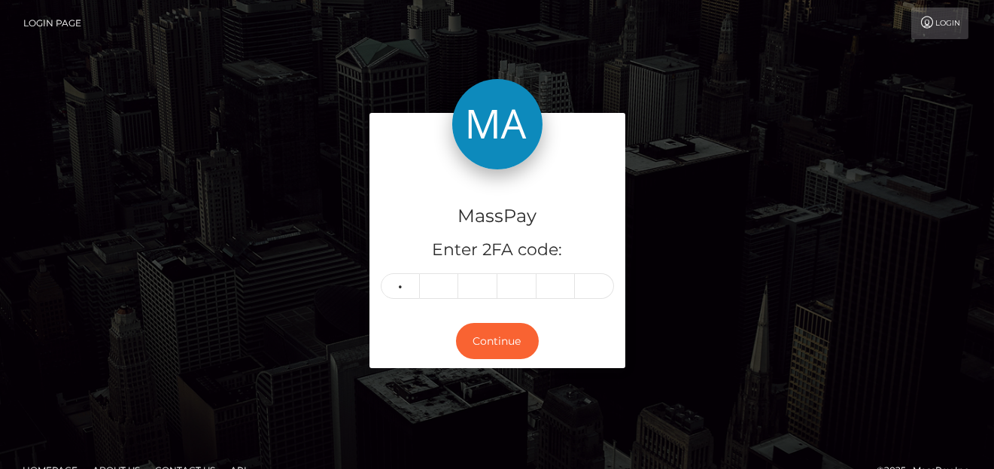
type input "8"
type input "2"
type input "8"
type input "3"
type input "7"
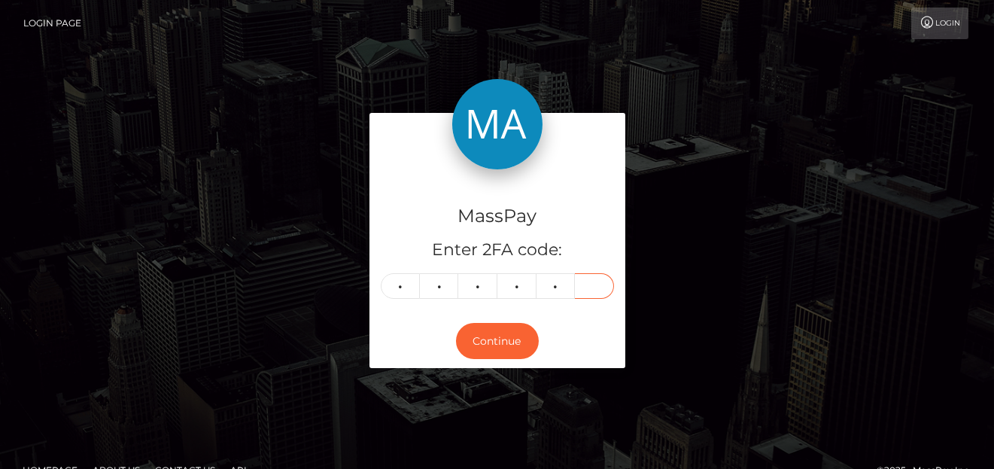
type input "2"
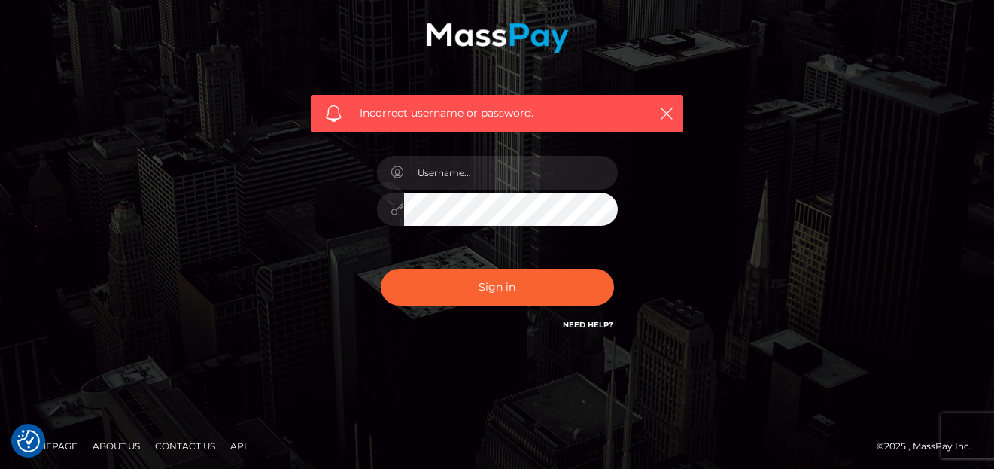
scroll to position [189, 0]
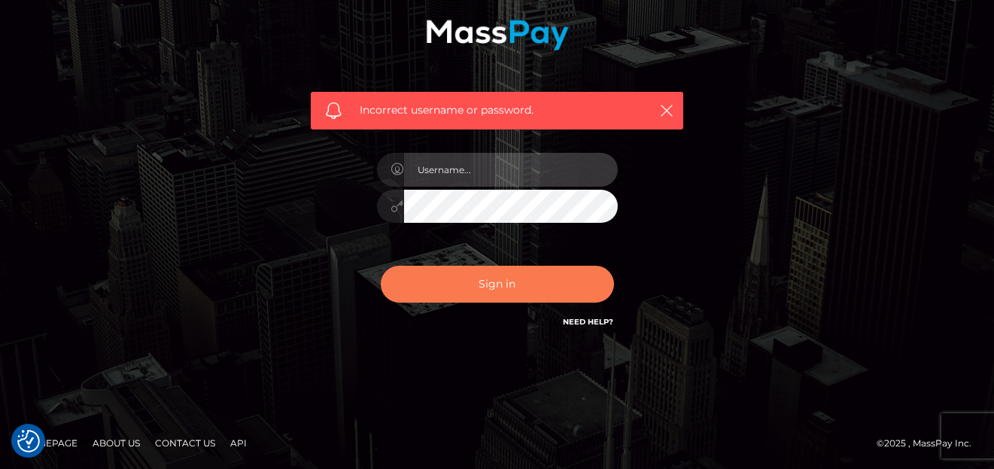
type input "denise"
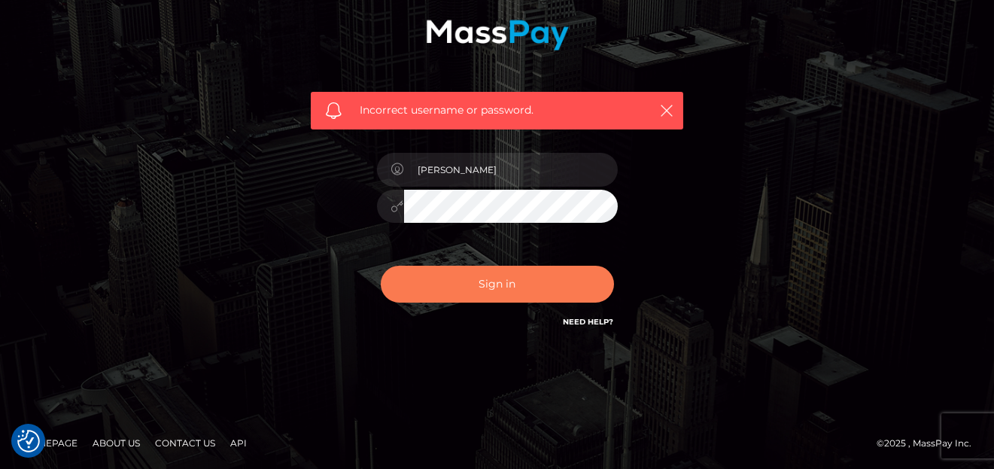
click at [492, 287] on button "Sign in" at bounding box center [497, 284] width 233 height 37
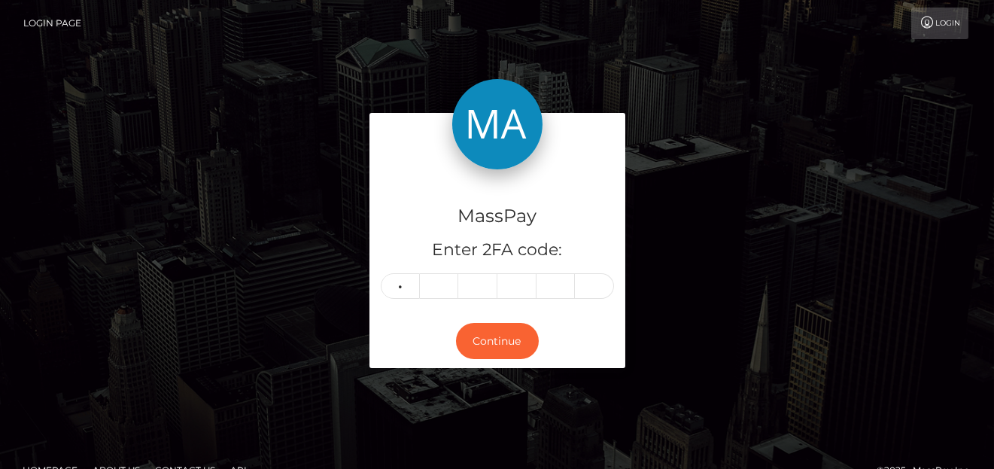
type input "8"
type input "2"
type input "8"
type input "3"
type input "7"
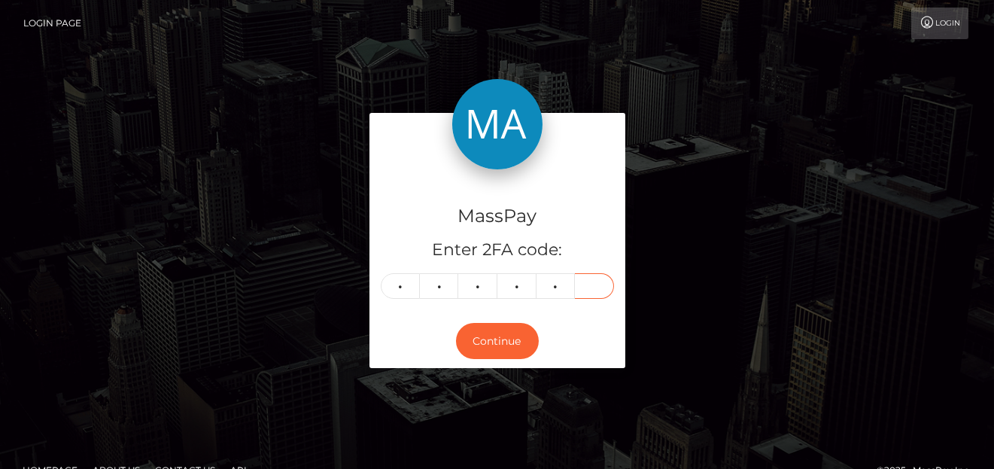
type input "2"
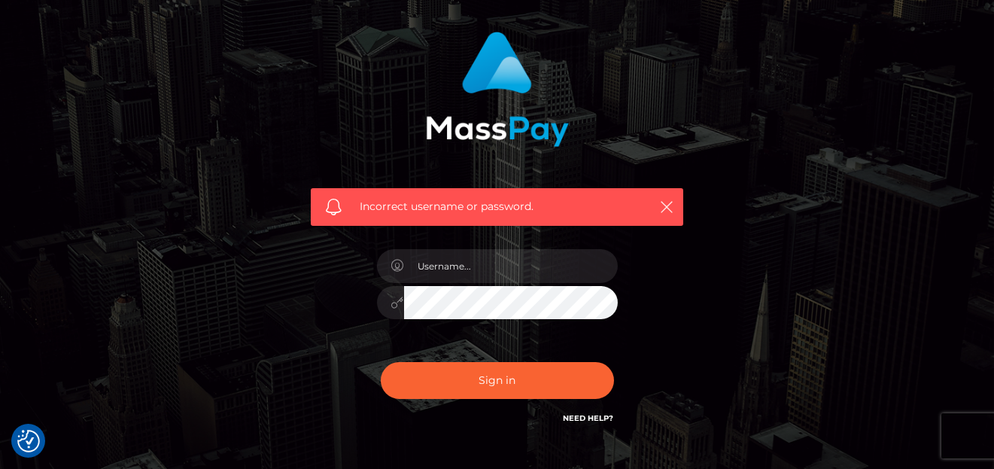
scroll to position [151, 0]
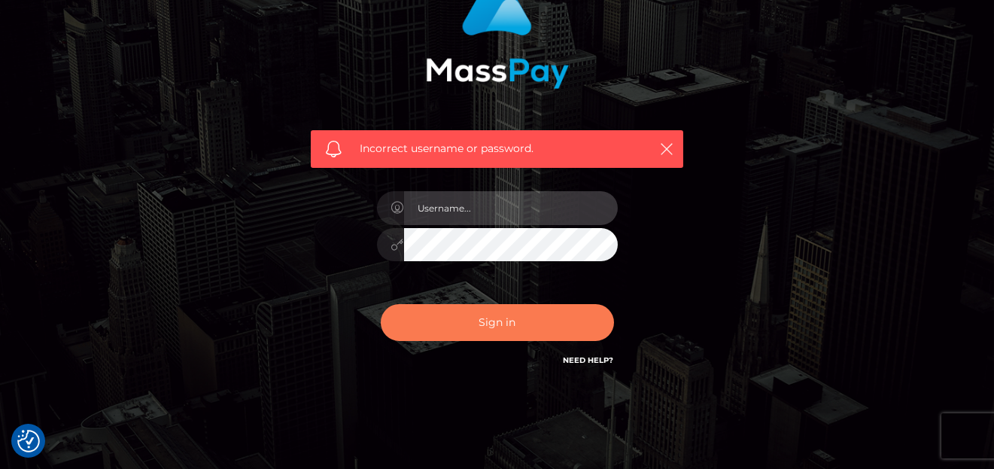
type input "denise"
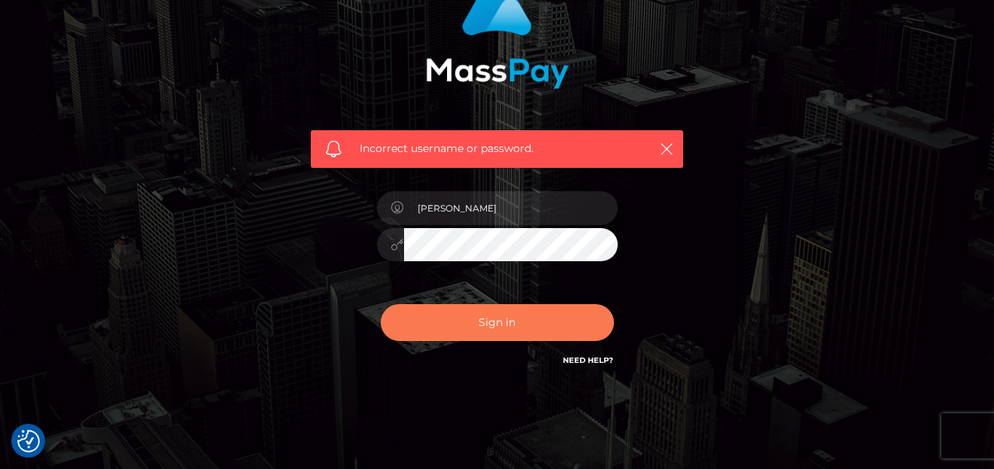
click at [471, 316] on button "Sign in" at bounding box center [497, 322] width 233 height 37
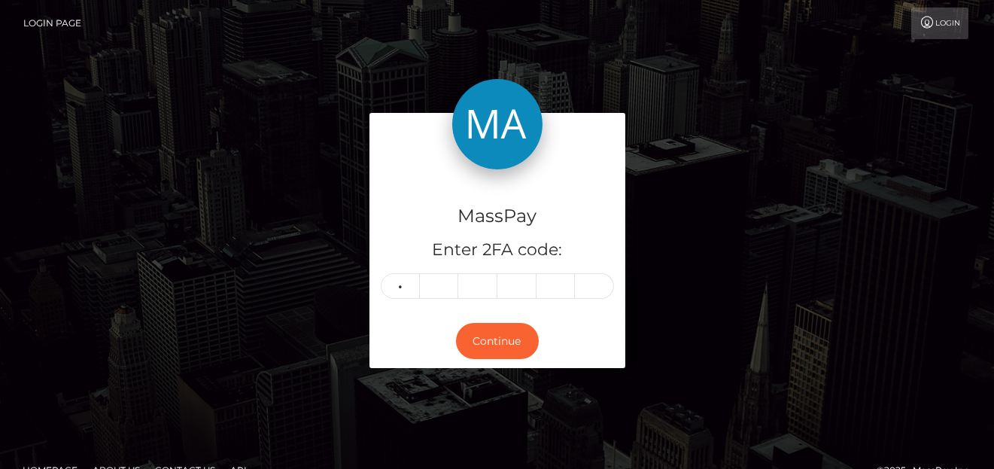
type input "5"
type input "9"
type input "5"
type input "2"
type input "0"
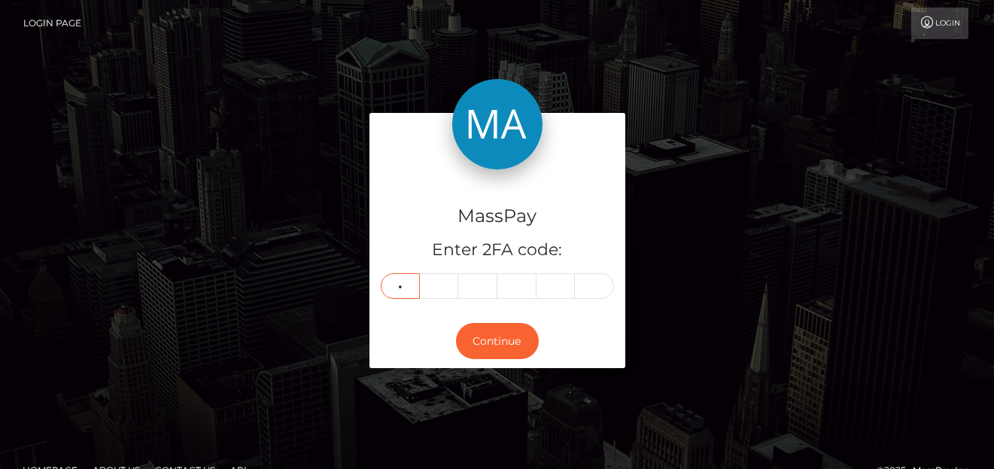
type input "5"
type input "0"
type input "2"
type input "4"
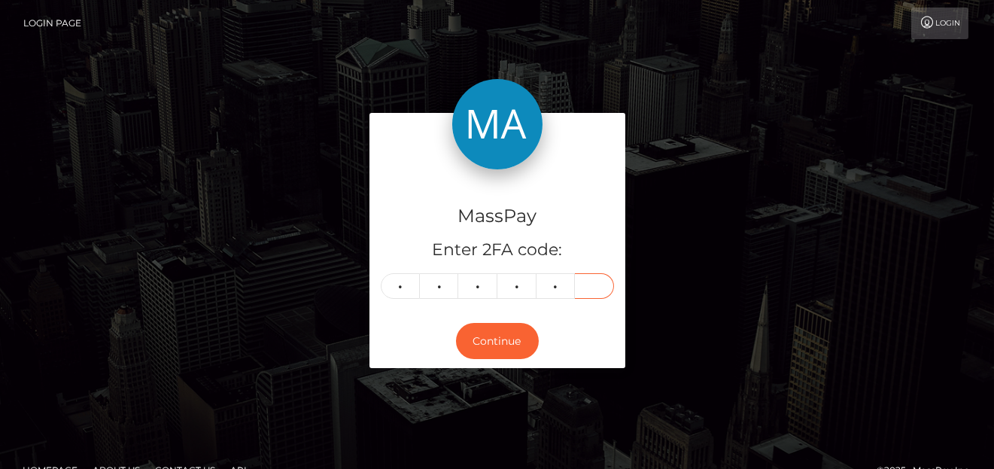
type input "1"
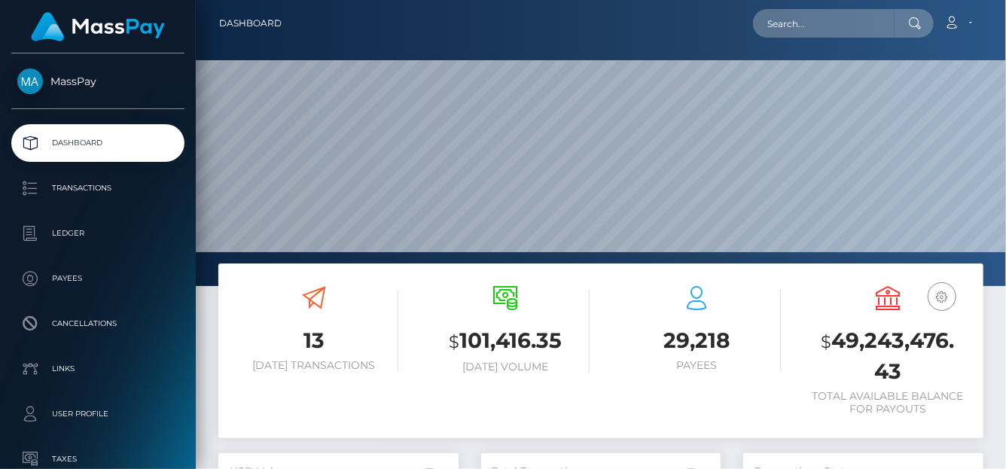
scroll to position [266, 240]
click at [791, 27] on input "text" at bounding box center [824, 23] width 142 height 29
paste input "daliaeema@gmail.com"
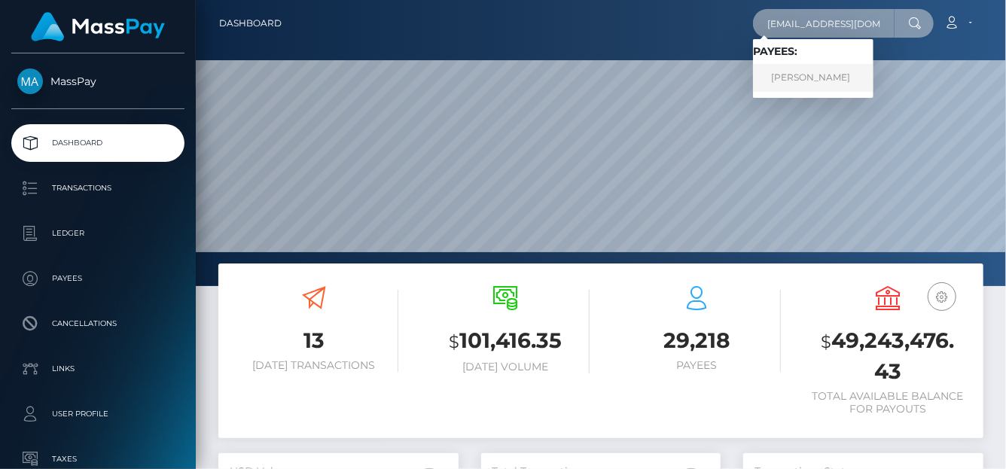
type input "daliaeema@gmail.com"
click at [807, 80] on link "JOYCE DE NIEVA CUDEN" at bounding box center [813, 78] width 120 height 28
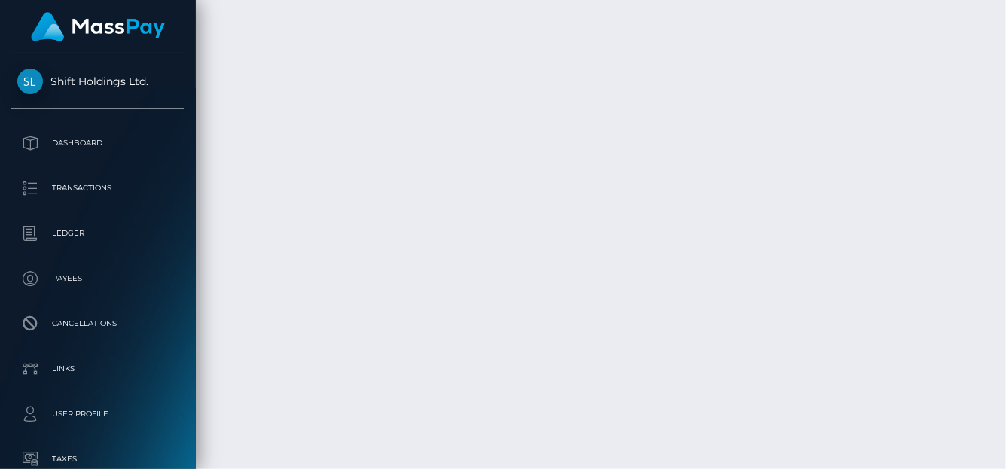
scroll to position [5126, 0]
click at [905, 166] on div "Force status update" at bounding box center [892, 152] width 110 height 38
click at [905, 168] on div "Force status update" at bounding box center [892, 152] width 110 height 38
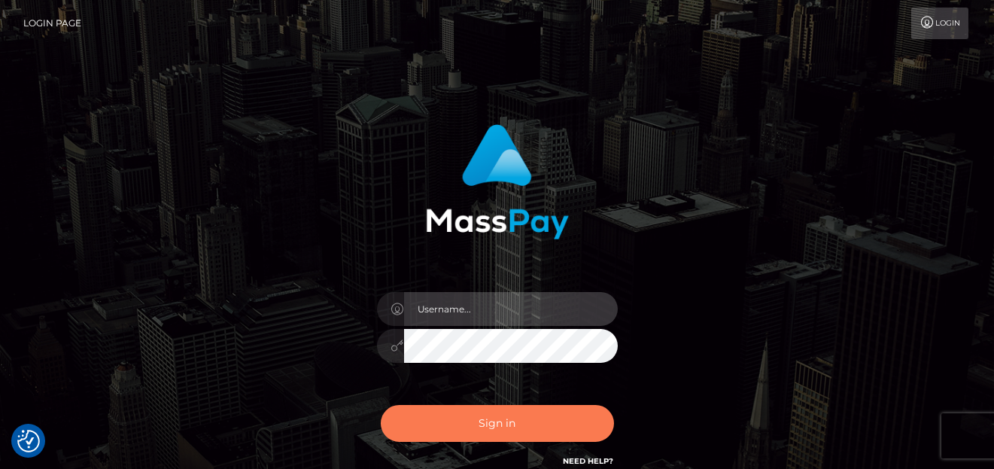
type input "[PERSON_NAME]"
click at [529, 417] on button "Sign in" at bounding box center [497, 423] width 233 height 37
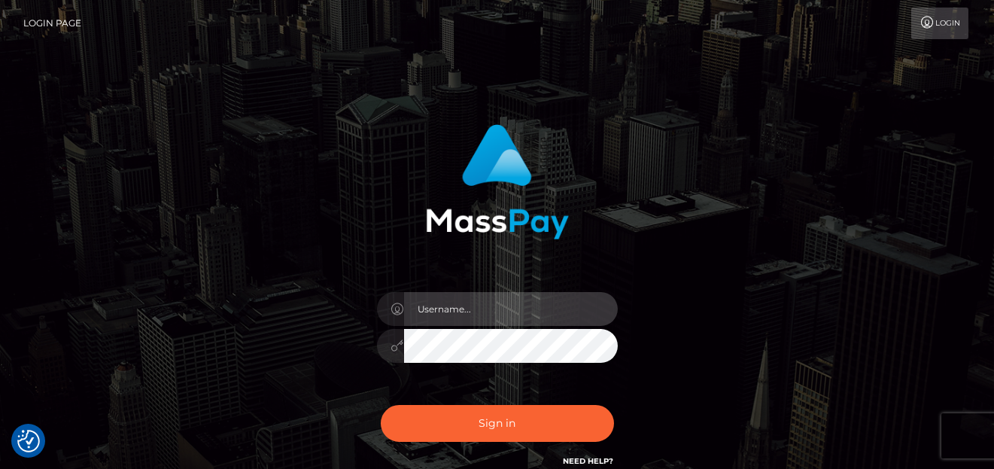
type input "[PERSON_NAME]"
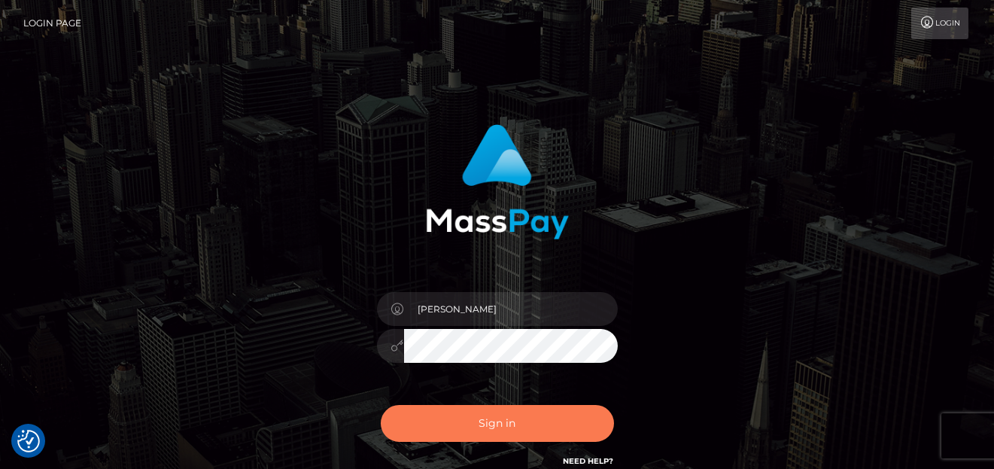
click at [537, 428] on button "Sign in" at bounding box center [497, 423] width 233 height 37
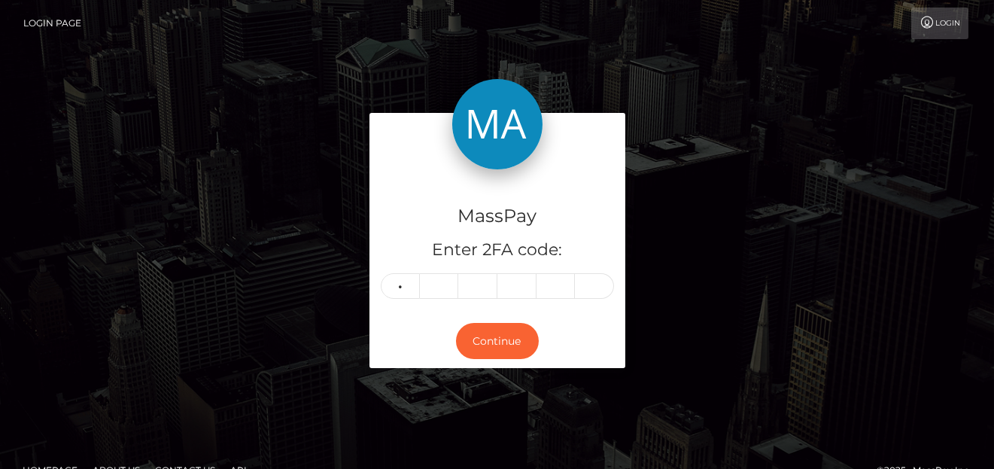
type input "2"
type input "1"
type input "2"
type input "6"
type input "2"
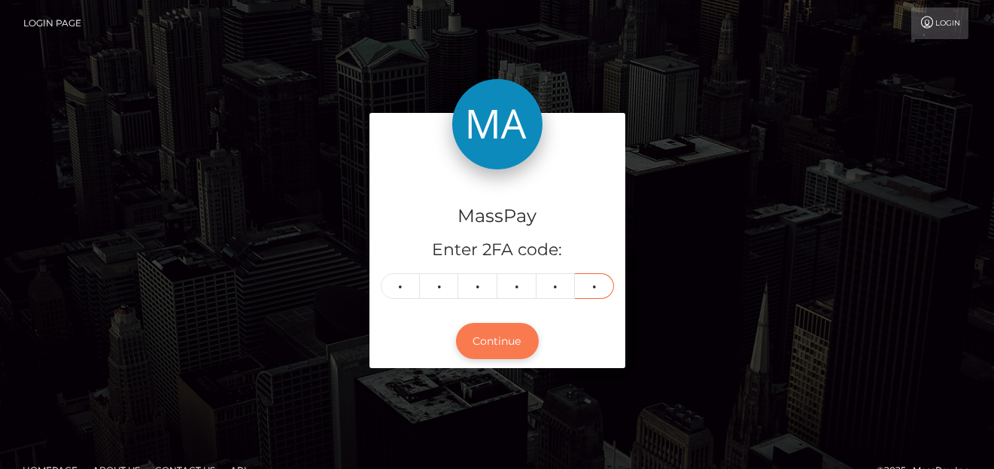
type input "5"
click at [483, 340] on button "Continue" at bounding box center [497, 341] width 83 height 37
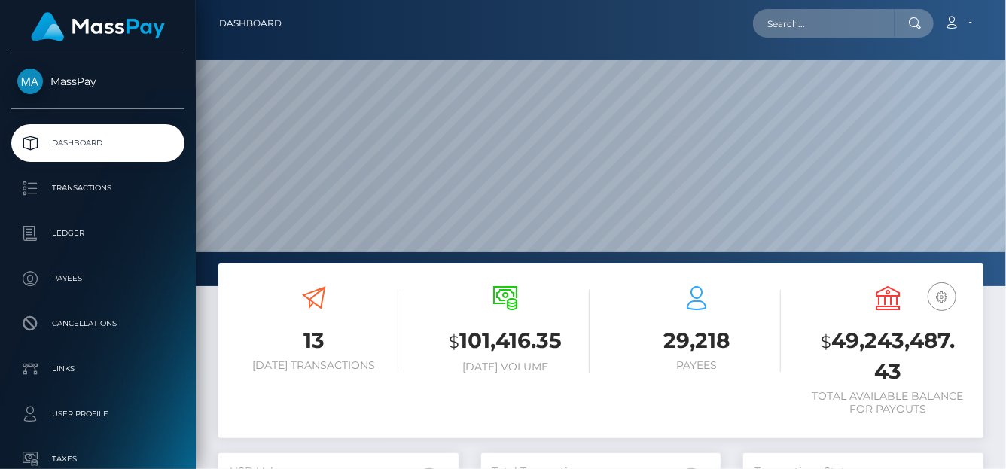
scroll to position [266, 240]
type input "[PERSON_NAME]"
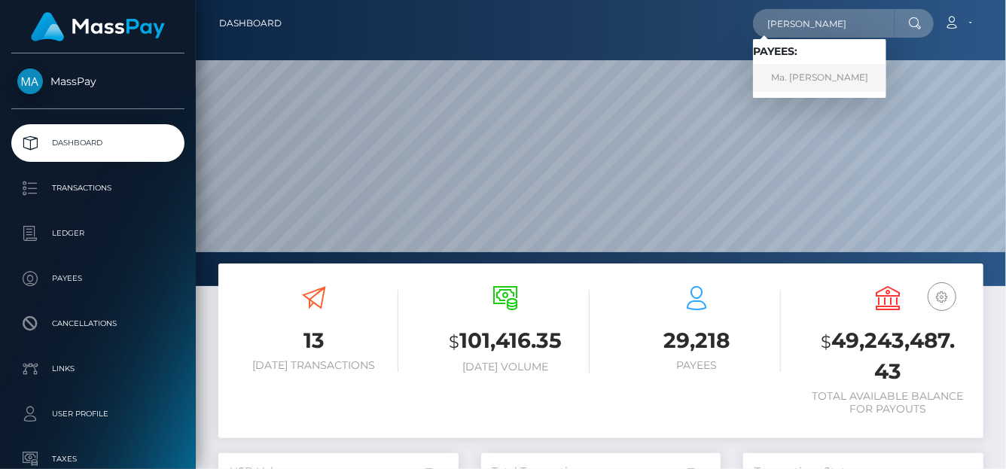
click at [778, 76] on link "Ma. [PERSON_NAME]" at bounding box center [819, 78] width 133 height 28
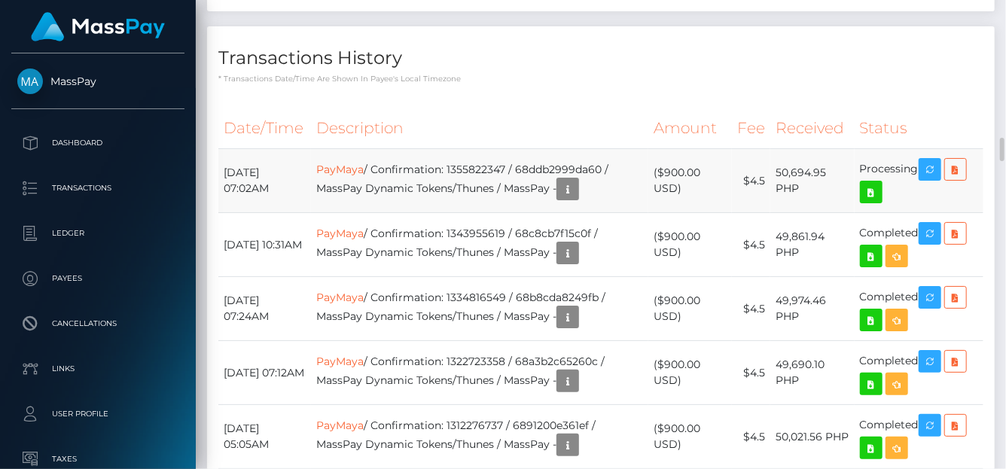
scroll to position [752641, 752582]
click at [364, 163] on link "PayMaya" at bounding box center [339, 170] width 47 height 14
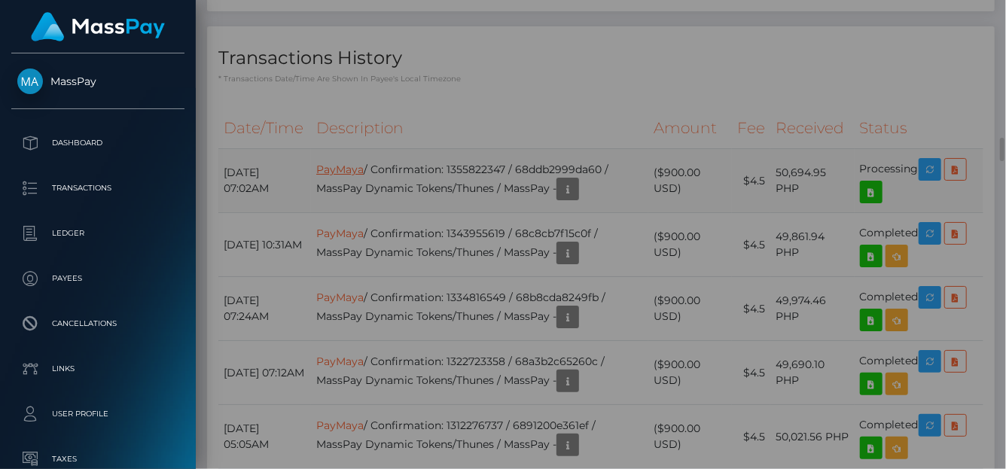
scroll to position [0, 0]
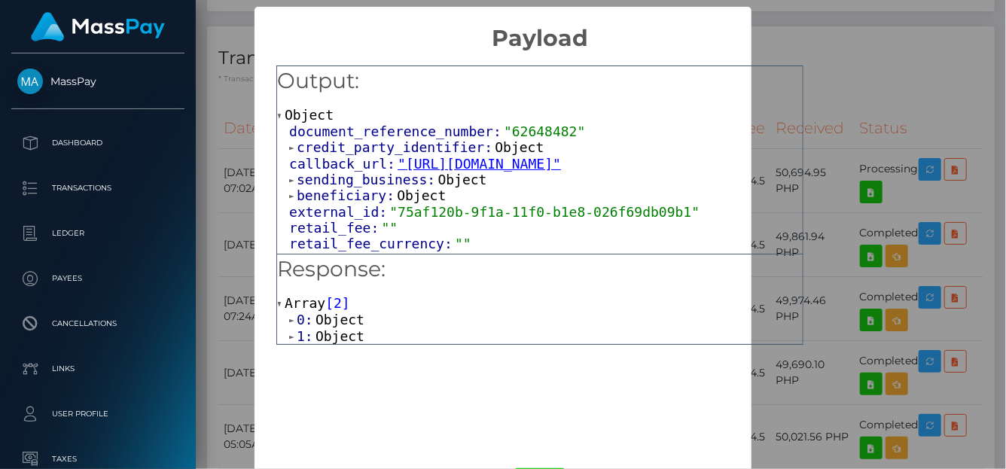
click at [299, 332] on span "1:" at bounding box center [306, 336] width 19 height 16
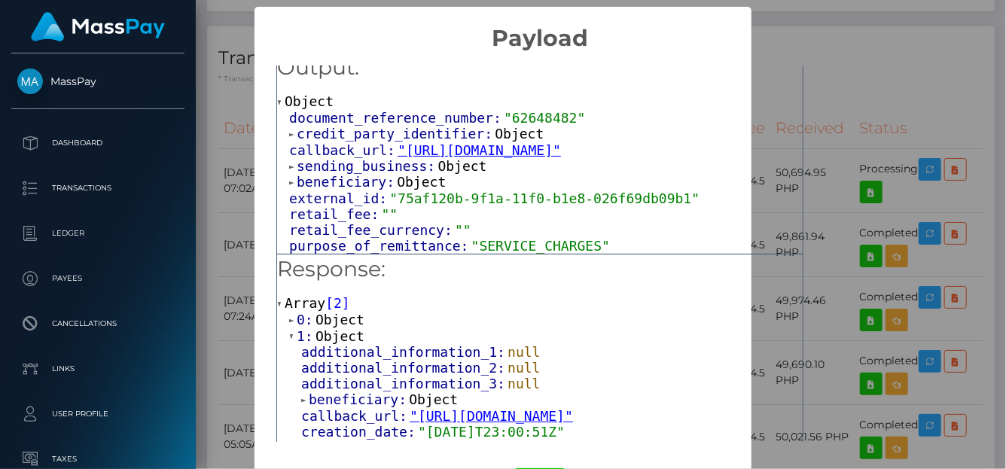
click at [297, 321] on span "0:" at bounding box center [306, 320] width 19 height 16
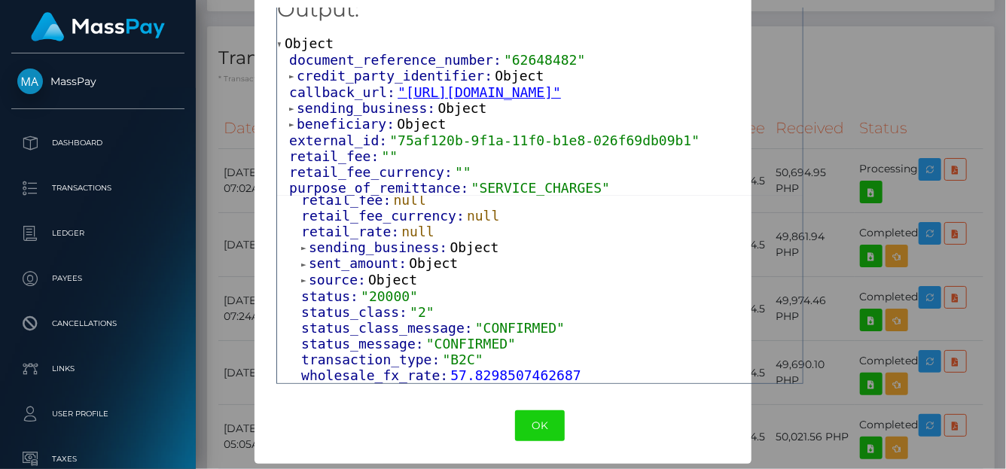
scroll to position [921, 0]
click at [902, 72] on div "× Payload Output: Object document_reference_number: "62648482" credit_party_ide…" at bounding box center [503, 234] width 1006 height 469
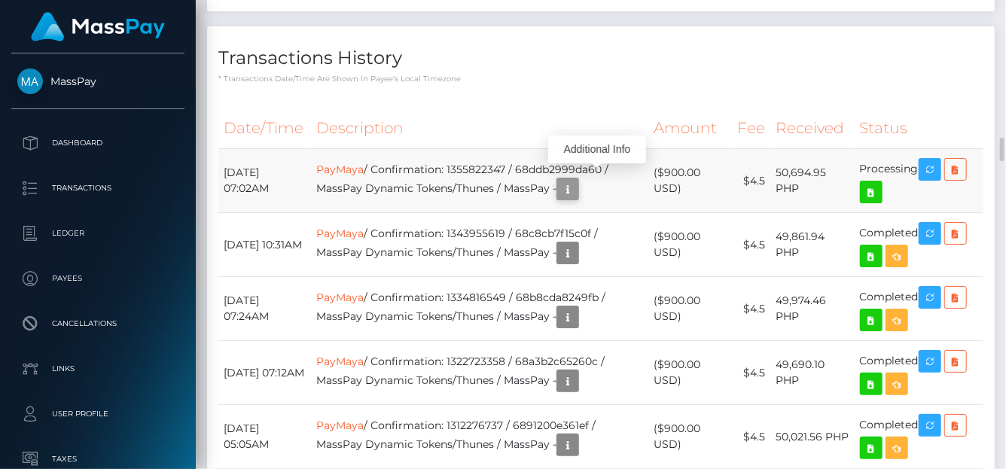
scroll to position [181, 240]
click at [577, 180] on icon "button" at bounding box center [568, 189] width 18 height 19
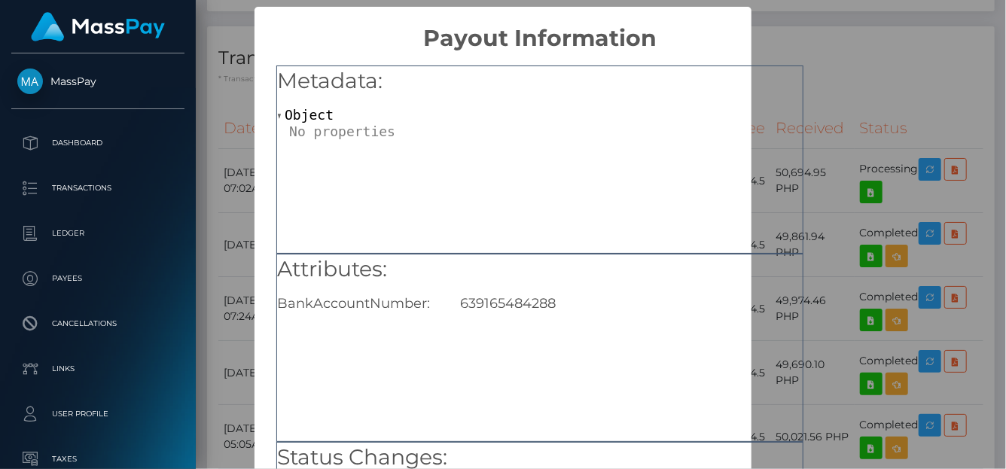
click at [839, 77] on div "× Payout Information Metadata: Object Attributes: BankAccountNumber: [FINANCIAL…" at bounding box center [503, 234] width 1006 height 469
